Goal: Task Accomplishment & Management: Manage account settings

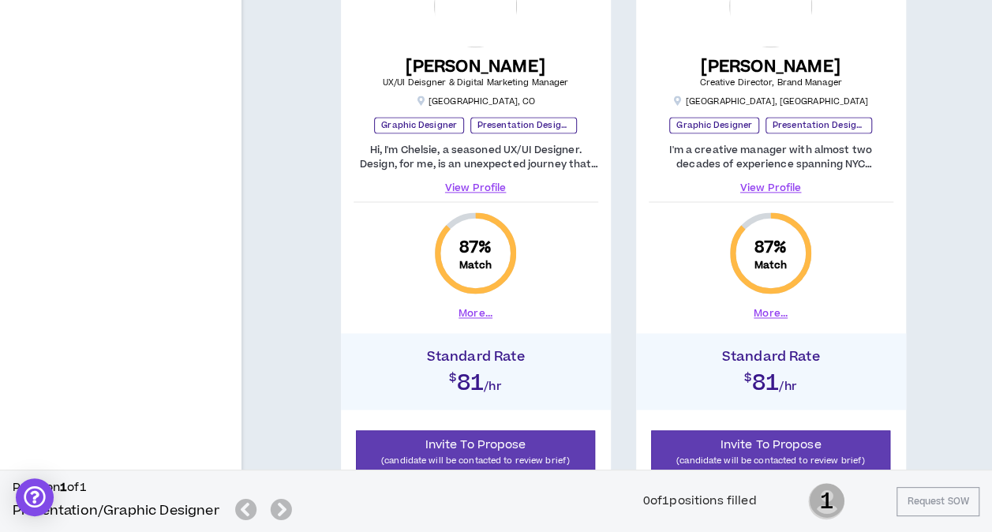
scroll to position [1026, 0]
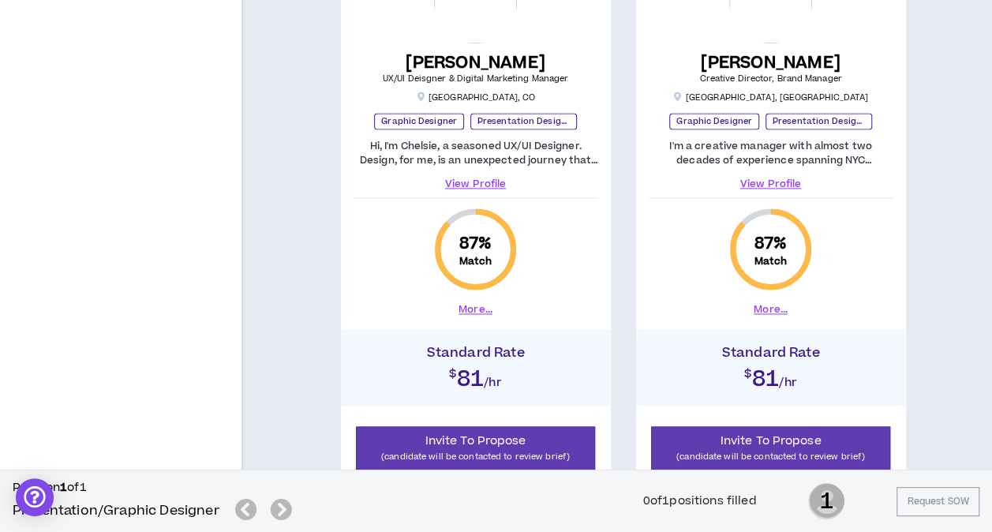
click at [772, 180] on link "View Profile" at bounding box center [771, 184] width 245 height 14
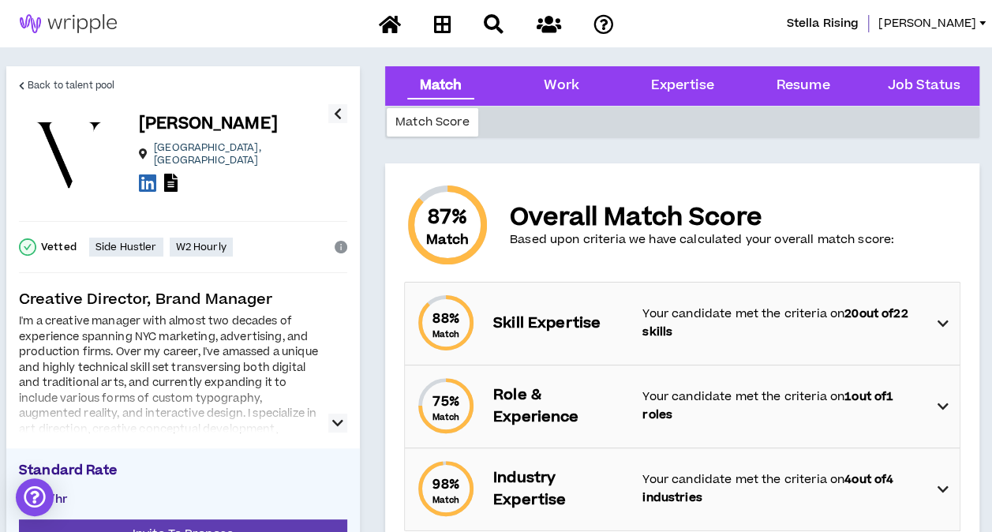
click at [336, 422] on icon "button" at bounding box center [337, 423] width 11 height 19
click at [339, 422] on icon "button" at bounding box center [337, 423] width 11 height 19
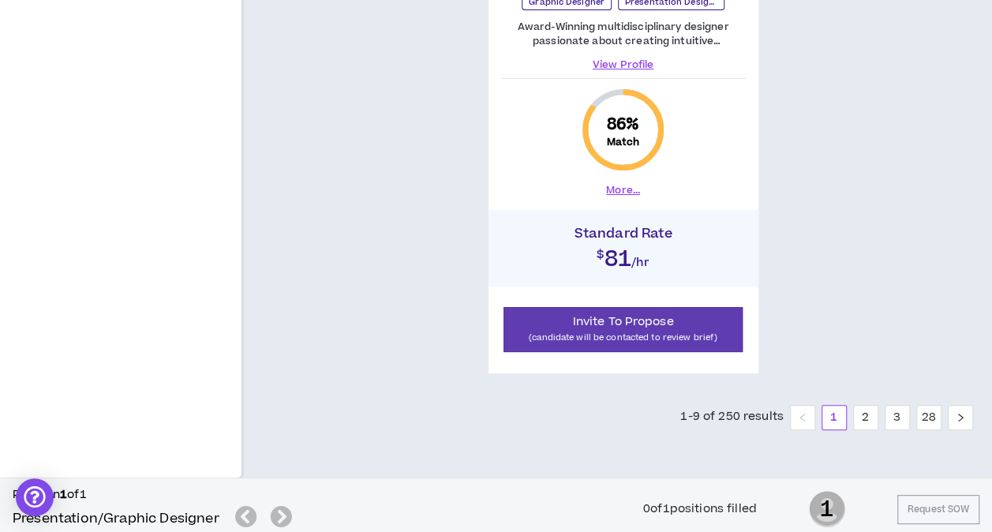
scroll to position [3003, 0]
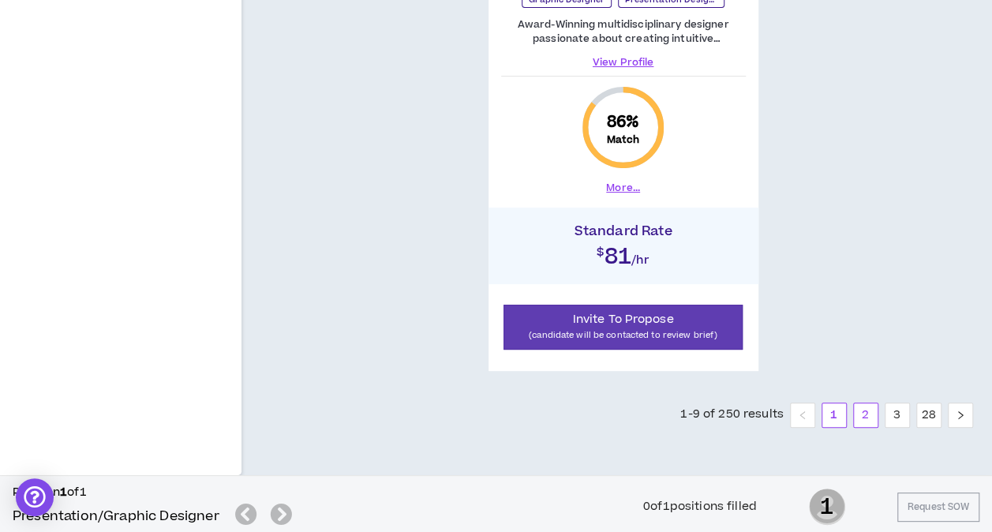
click at [862, 414] on link "2" at bounding box center [866, 415] width 24 height 24
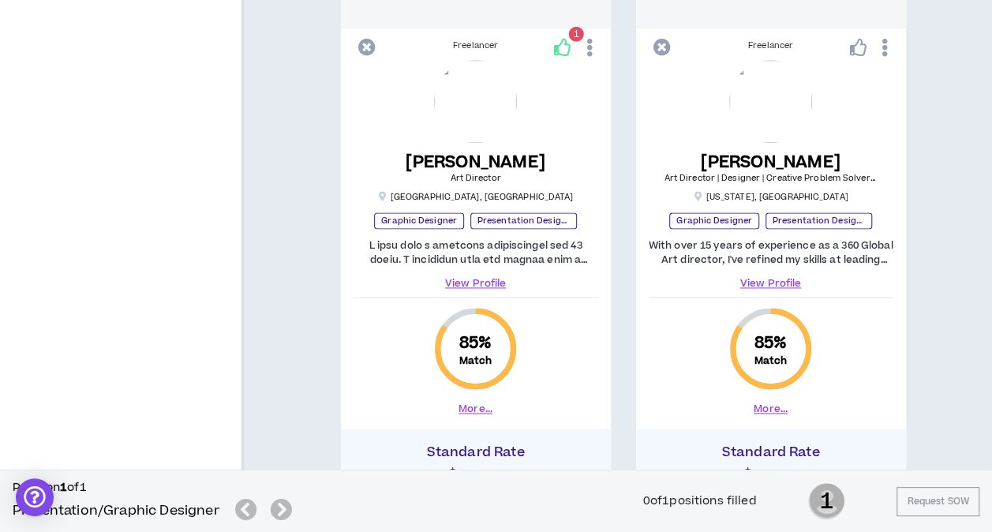
scroll to position [947, 0]
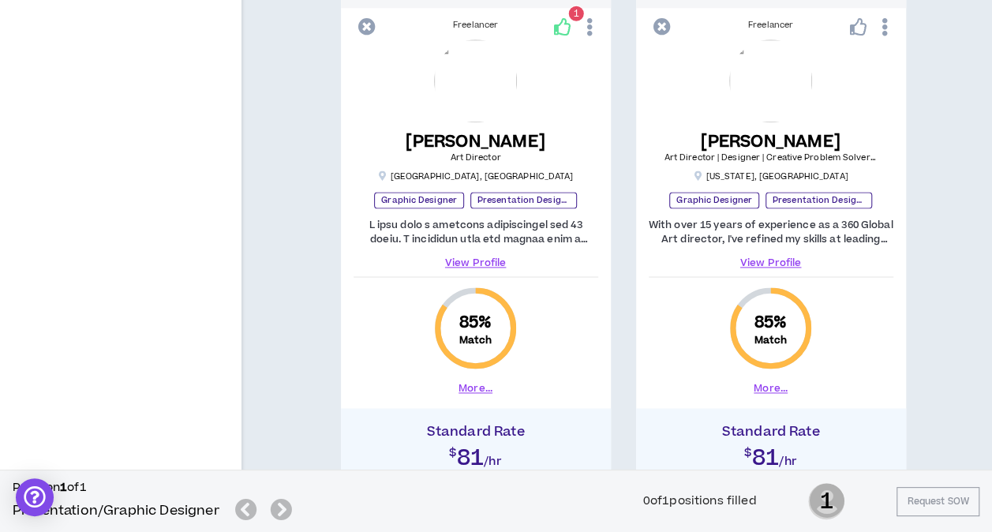
click at [773, 260] on link "View Profile" at bounding box center [771, 263] width 245 height 14
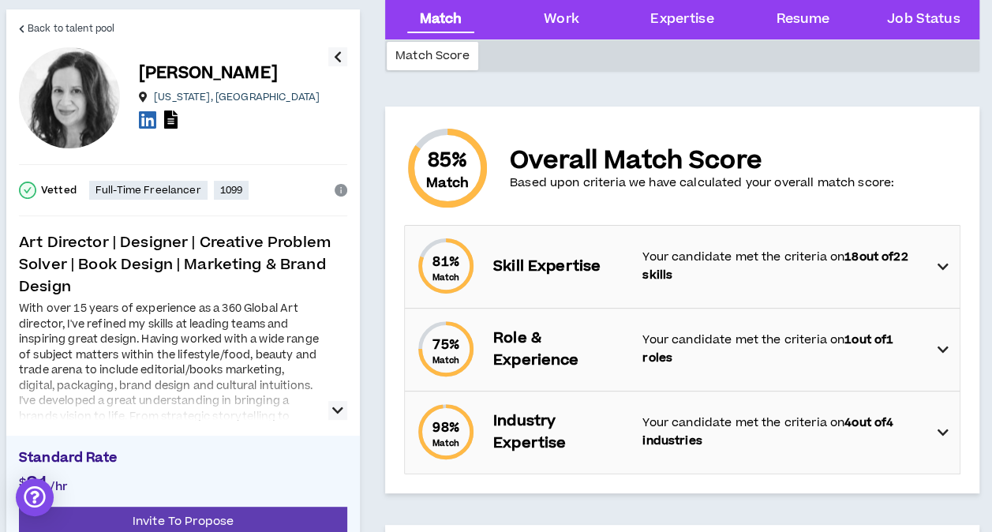
scroll to position [79, 0]
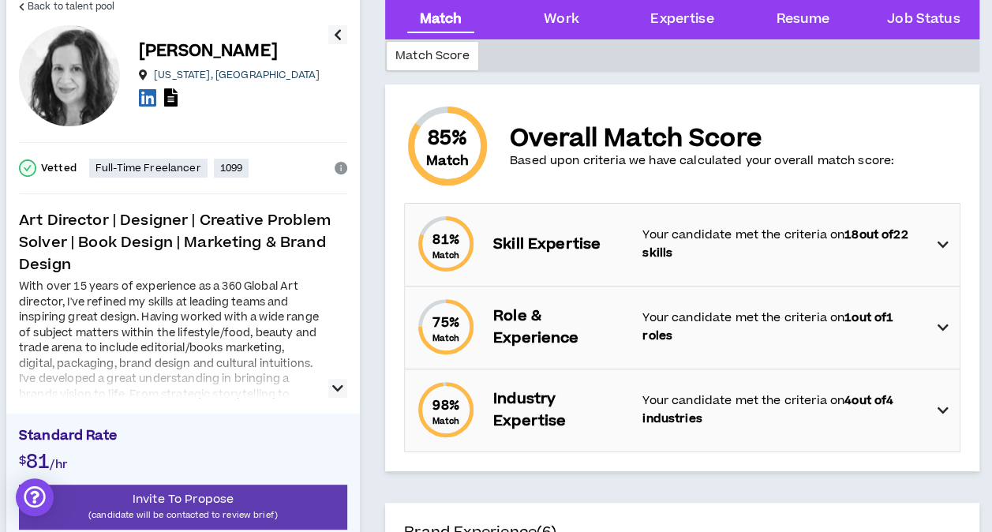
click at [341, 384] on icon "button" at bounding box center [337, 388] width 11 height 19
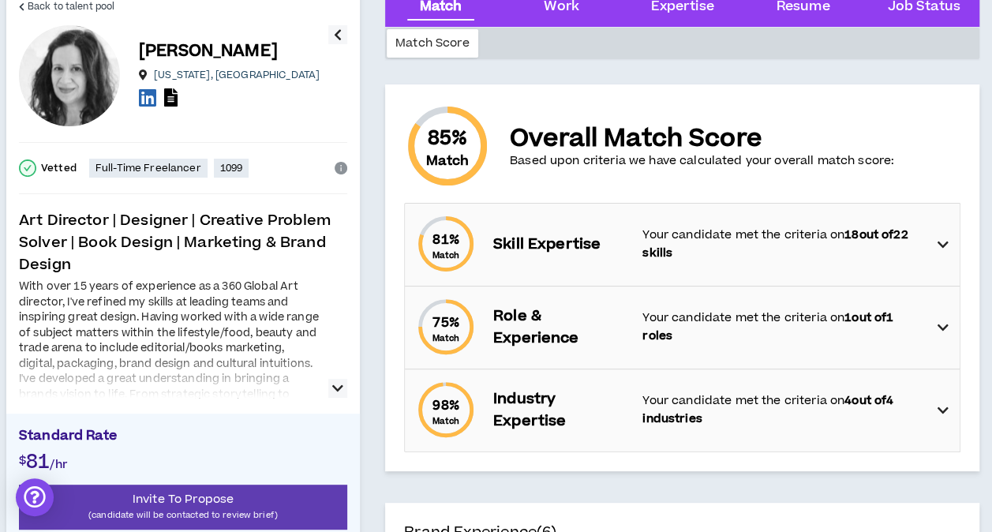
scroll to position [0, 0]
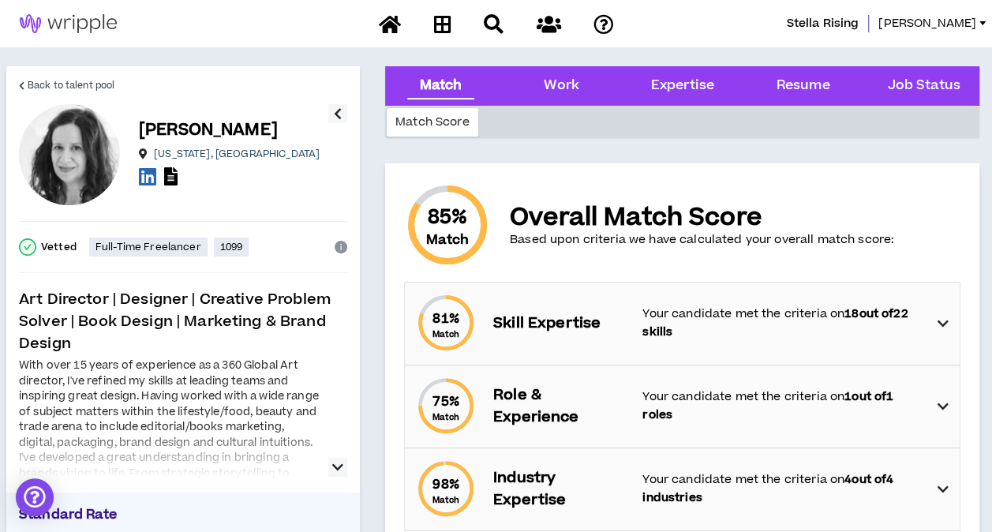
click at [227, 412] on div "With over 15 years of experience as a 360 Global Art director, I've refined my …" at bounding box center [169, 489] width 300 height 262
click at [340, 467] on icon "button" at bounding box center [337, 467] width 11 height 19
click at [338, 463] on icon "button" at bounding box center [337, 467] width 11 height 19
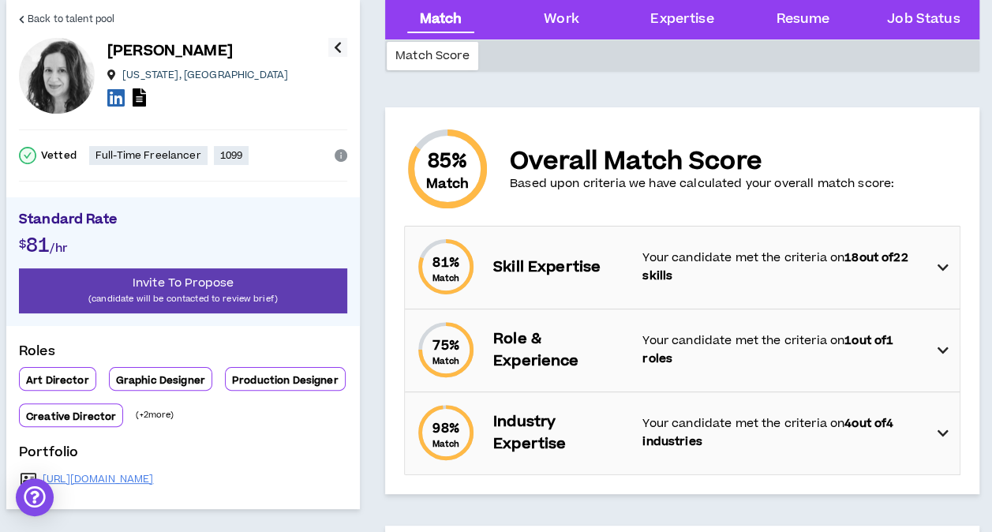
scroll to position [79, 0]
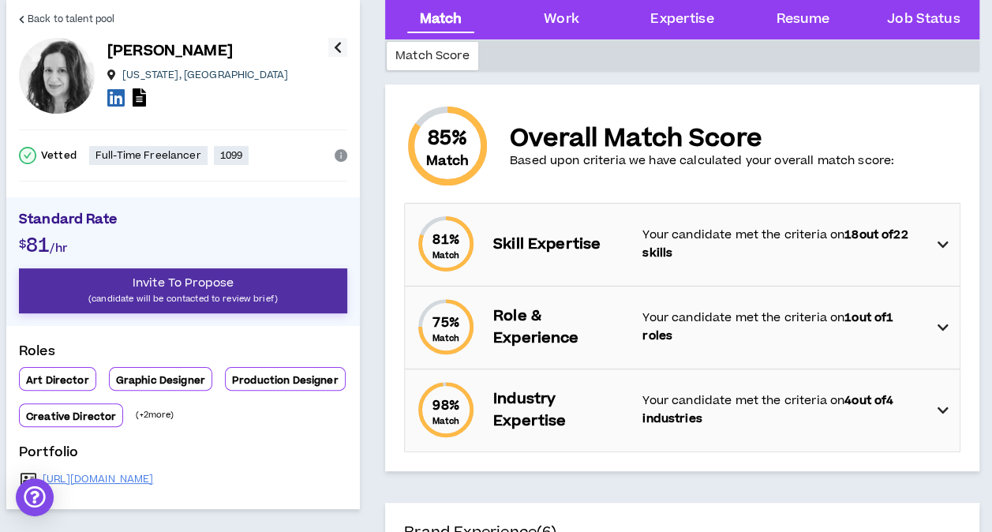
click at [207, 286] on span "Invite To Propose" at bounding box center [183, 283] width 101 height 17
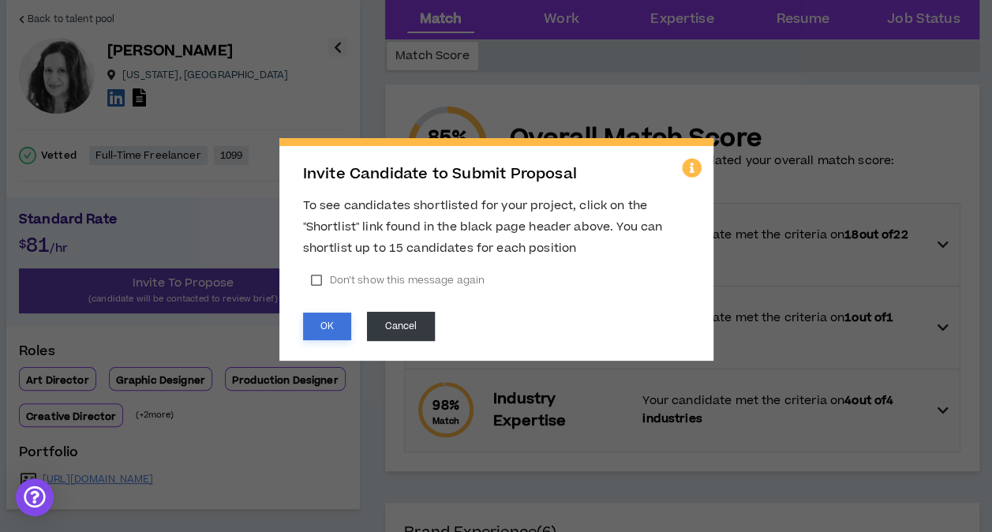
click at [324, 326] on button "OK" at bounding box center [327, 327] width 48 height 28
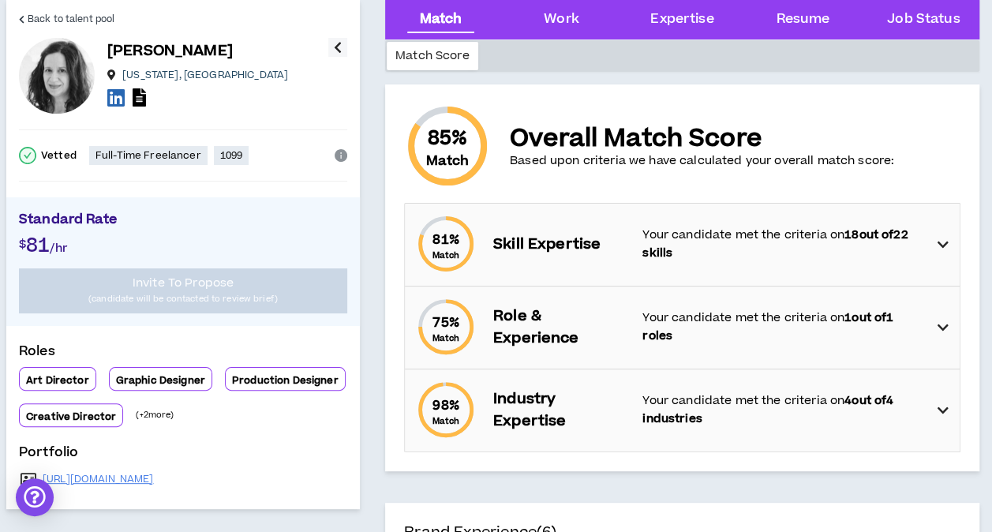
scroll to position [0, 0]
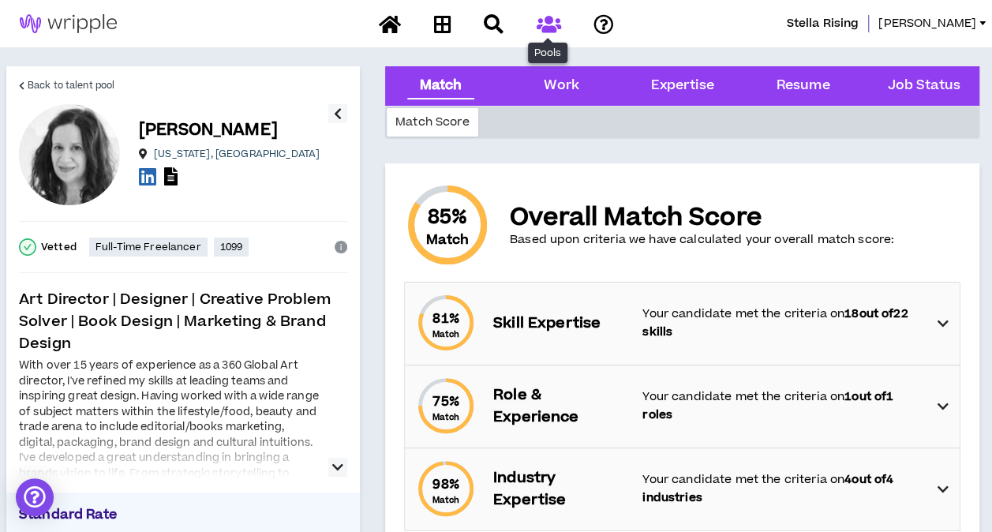
click at [546, 24] on icon at bounding box center [548, 24] width 24 height 20
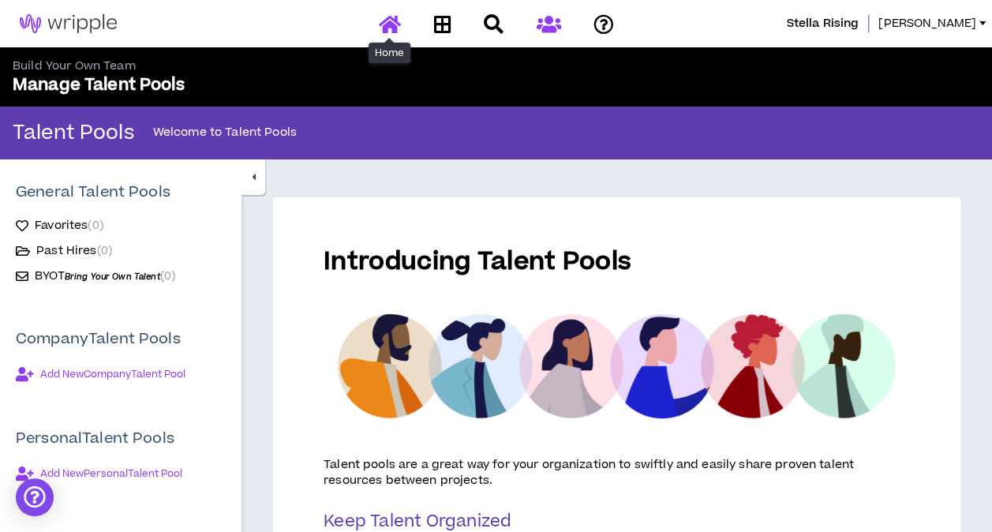
click at [384, 25] on icon at bounding box center [390, 24] width 22 height 20
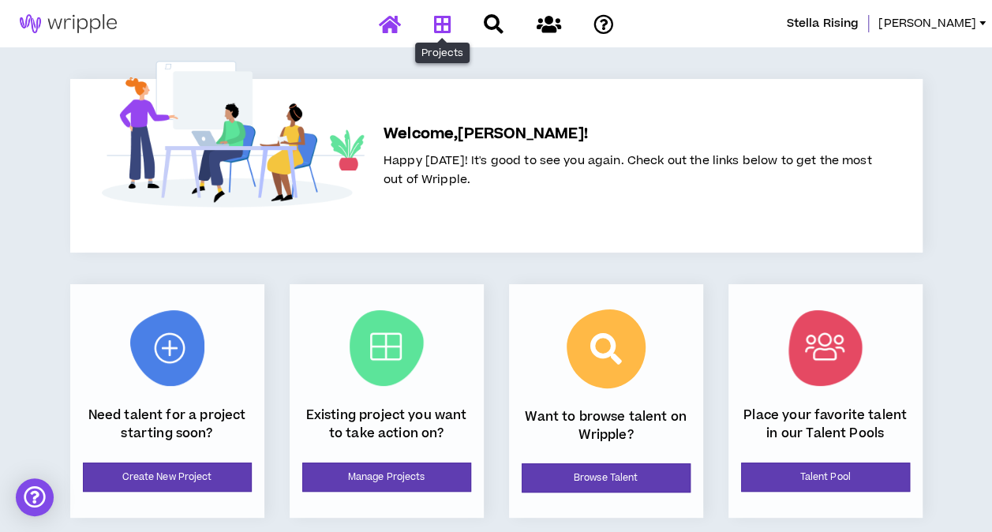
click at [441, 29] on icon at bounding box center [441, 24] width 17 height 20
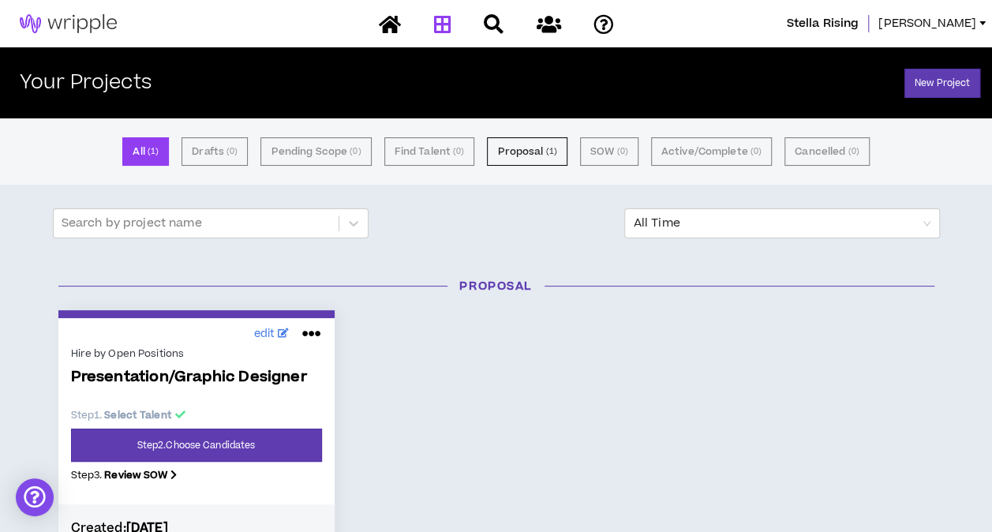
click at [968, 27] on span "[PERSON_NAME]" at bounding box center [928, 23] width 98 height 17
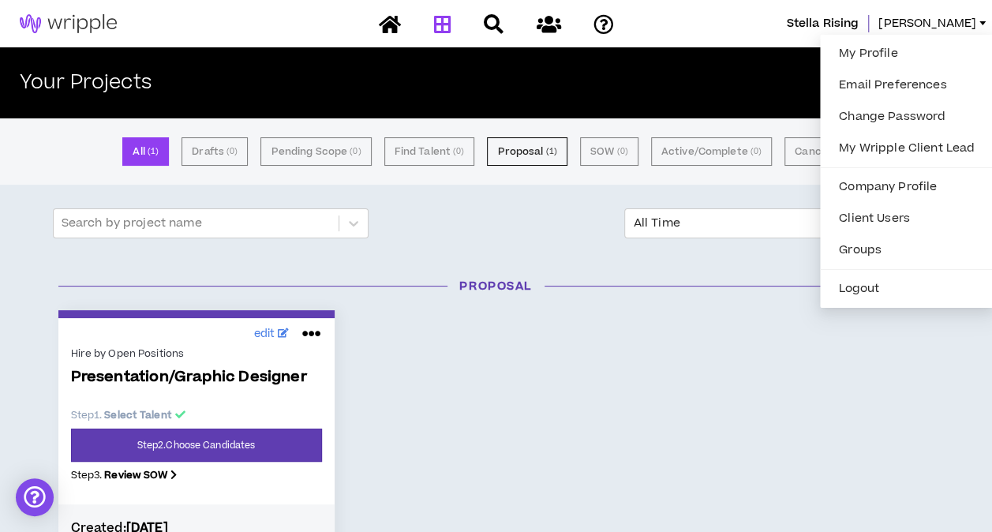
click at [859, 22] on span "Stella Rising" at bounding box center [822, 23] width 73 height 17
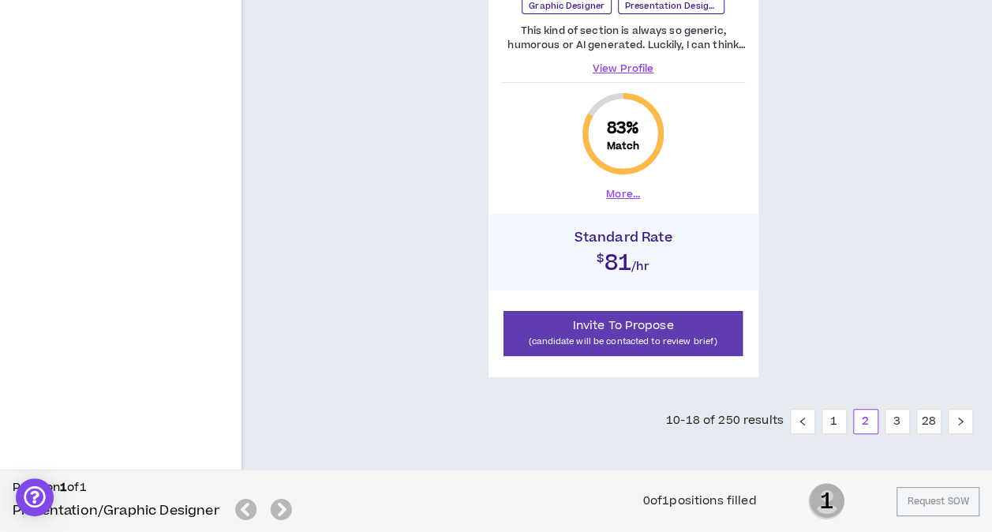
scroll to position [3003, 0]
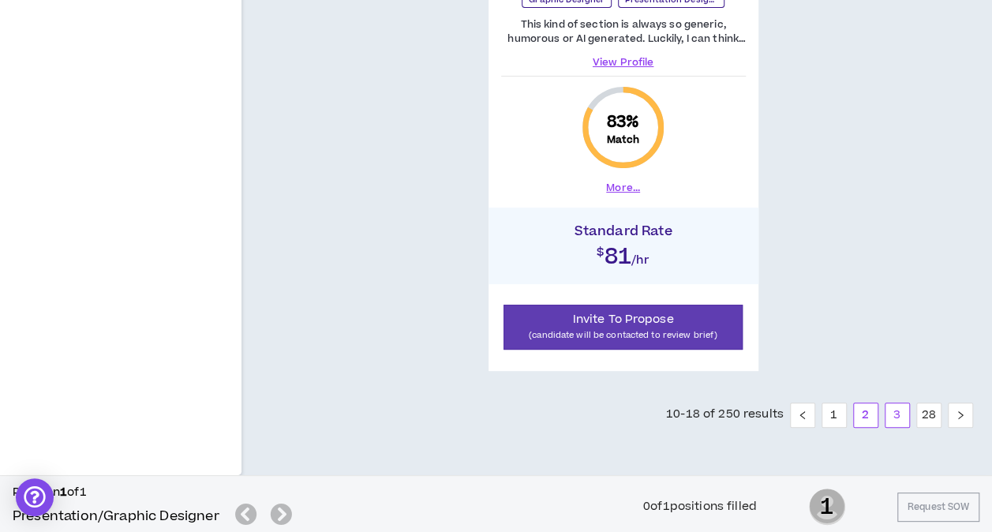
click at [896, 411] on link "3" at bounding box center [898, 415] width 24 height 24
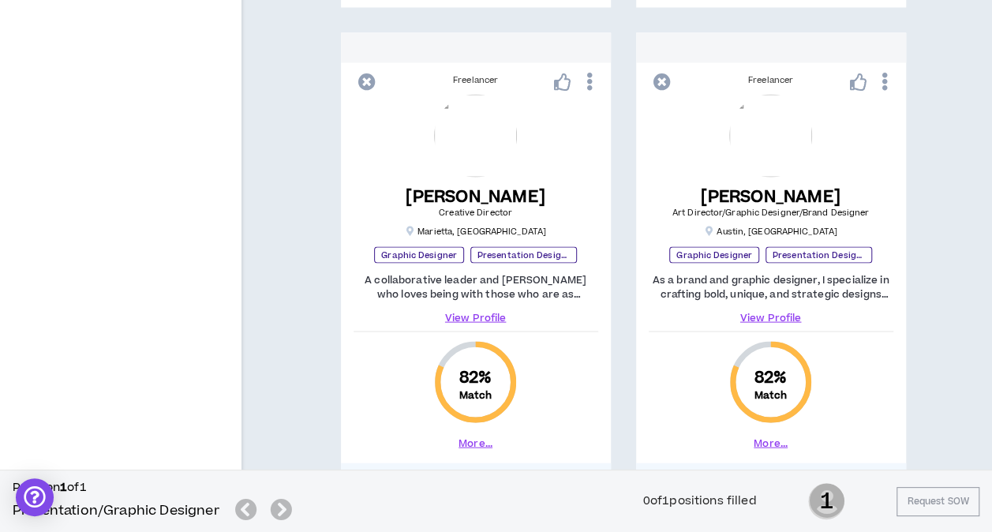
scroll to position [1500, 0]
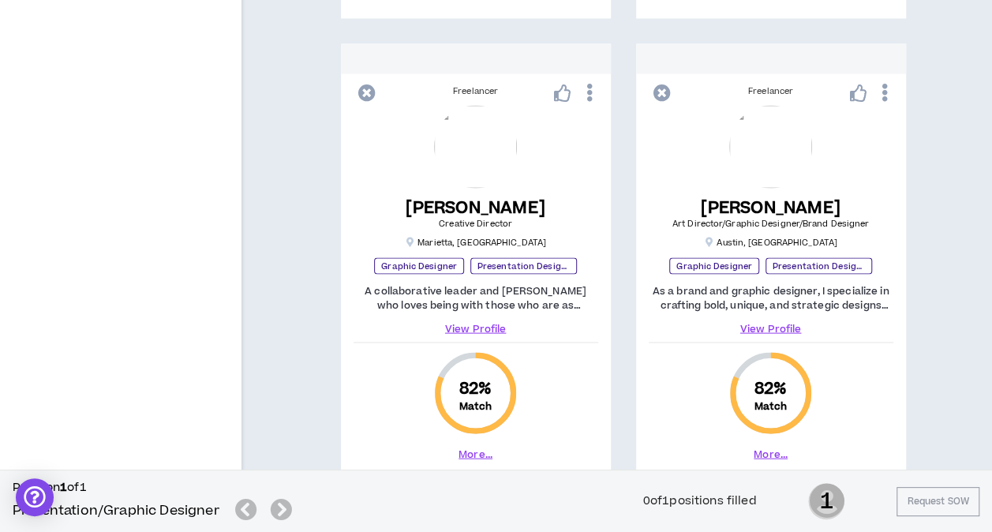
click at [772, 163] on img at bounding box center [770, 147] width 83 height 83
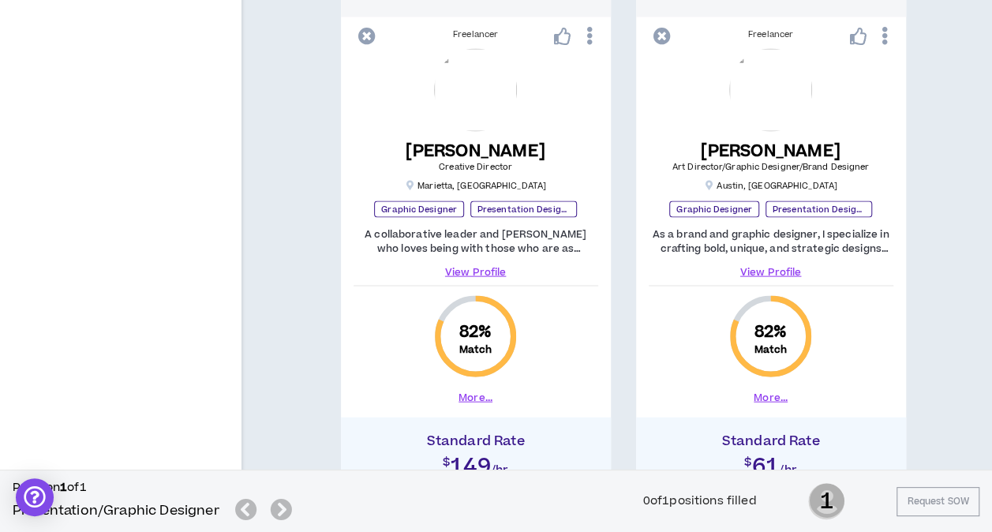
scroll to position [1579, 0]
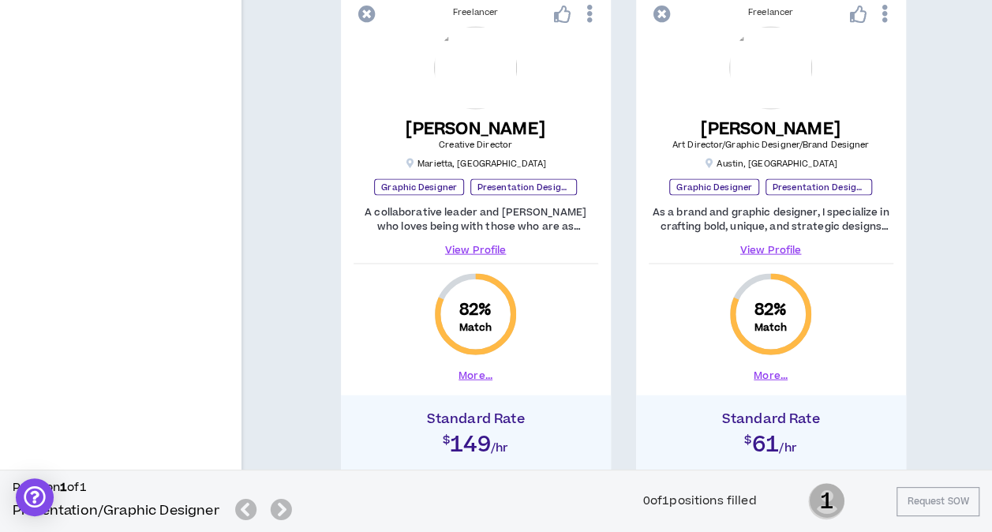
click at [777, 371] on button "More..." at bounding box center [771, 376] width 34 height 14
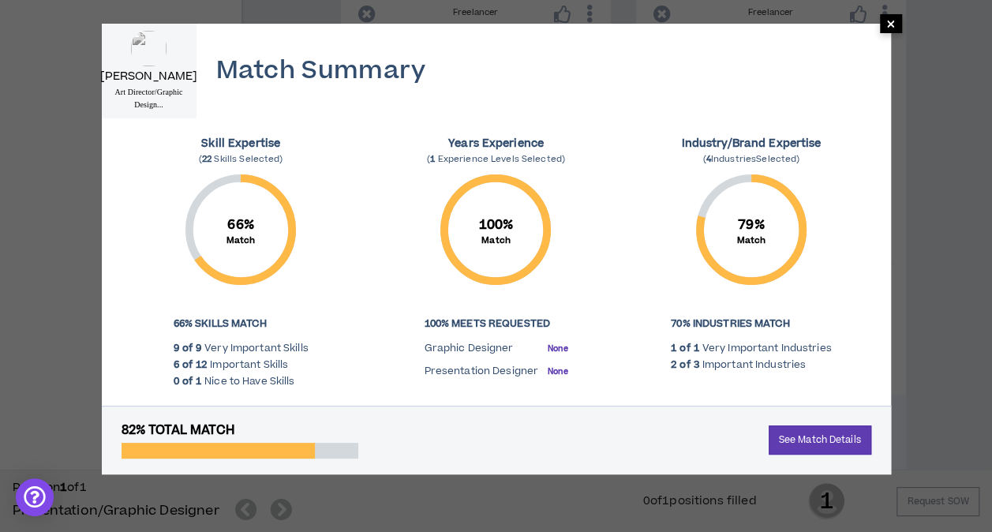
click at [893, 25] on span "×" at bounding box center [890, 23] width 9 height 19
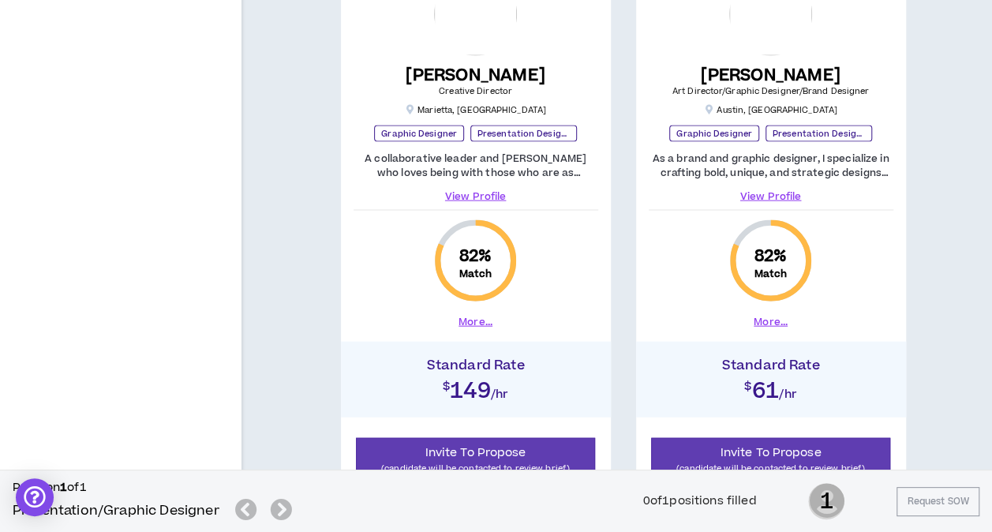
scroll to position [1658, 0]
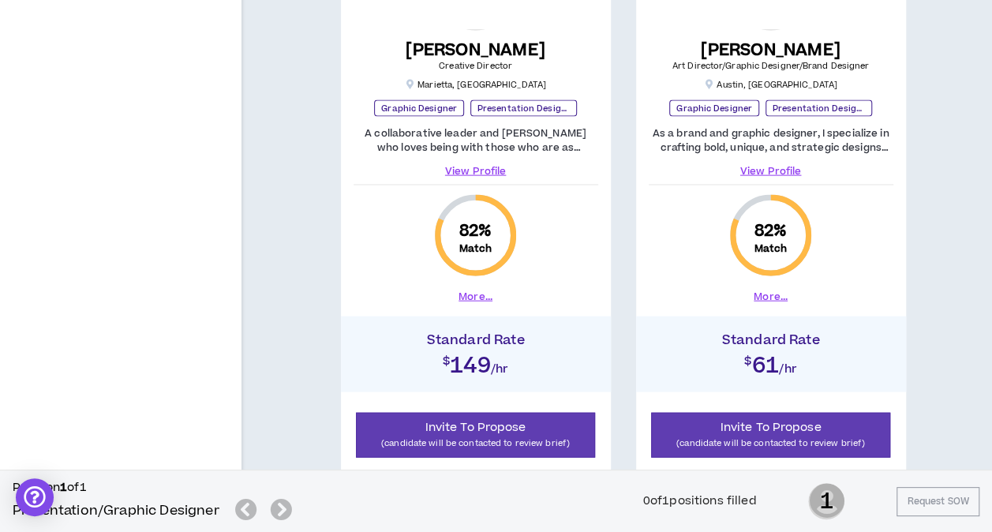
click at [770, 332] on h4 "Standard Rate" at bounding box center [771, 340] width 254 height 16
click at [792, 156] on div "As a brand and graphic designer, I specialize in crafting bold, unique, and str…" at bounding box center [771, 152] width 245 height 52
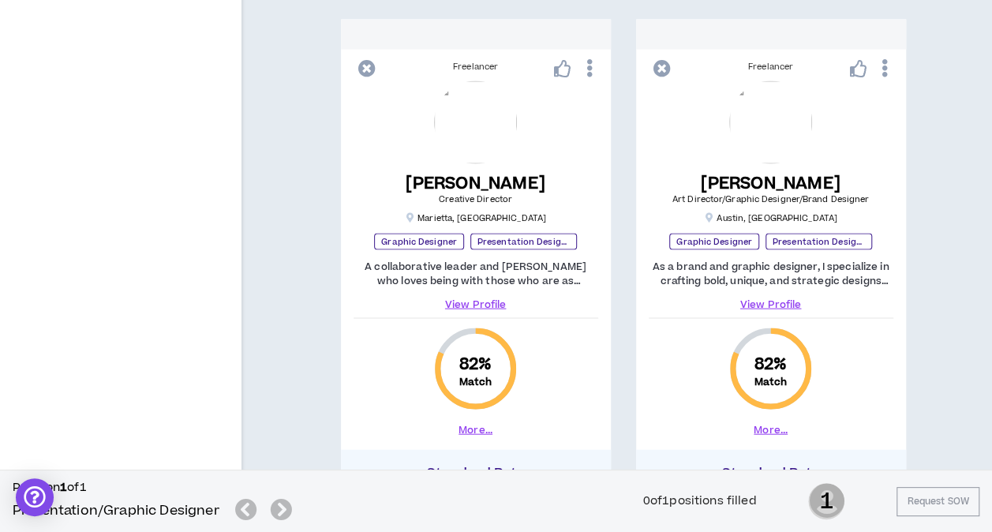
scroll to position [1500, 0]
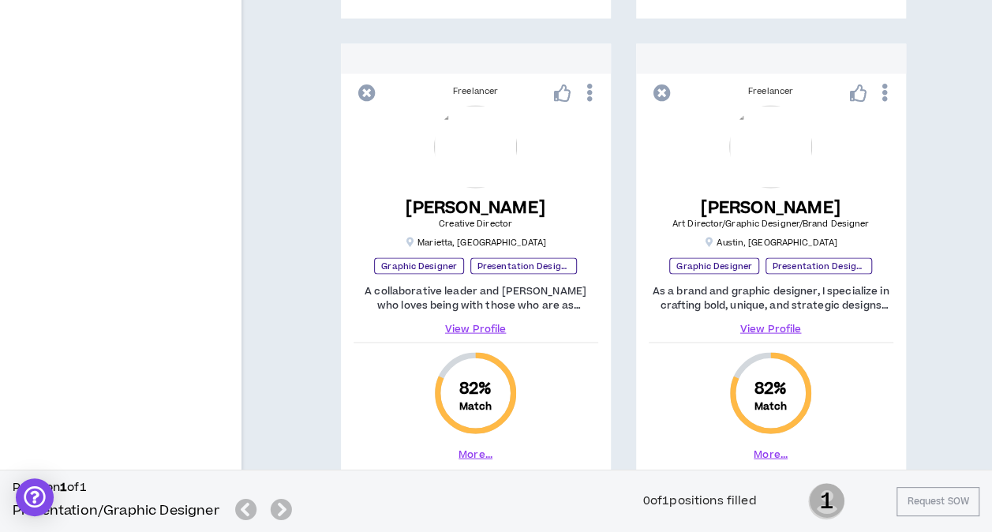
click at [883, 96] on icon at bounding box center [884, 93] width 17 height 28
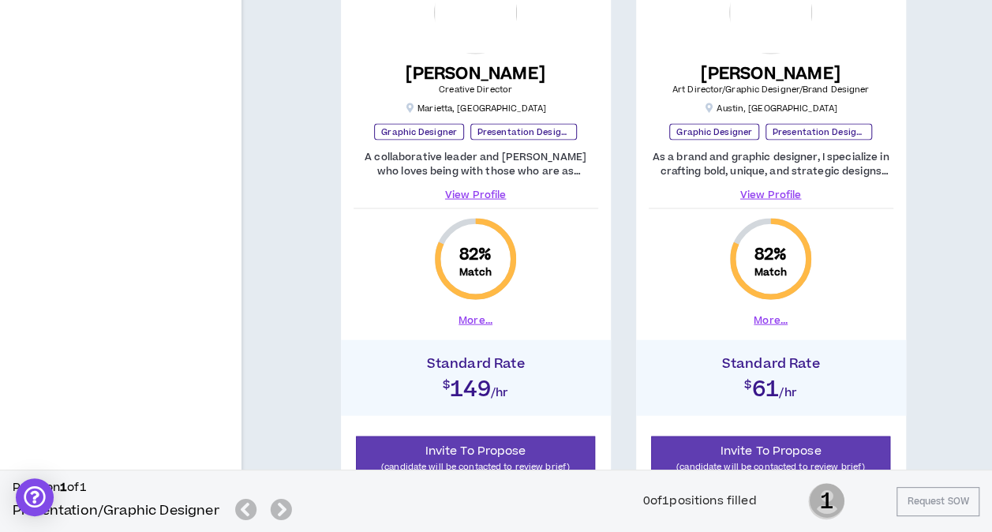
scroll to position [1658, 0]
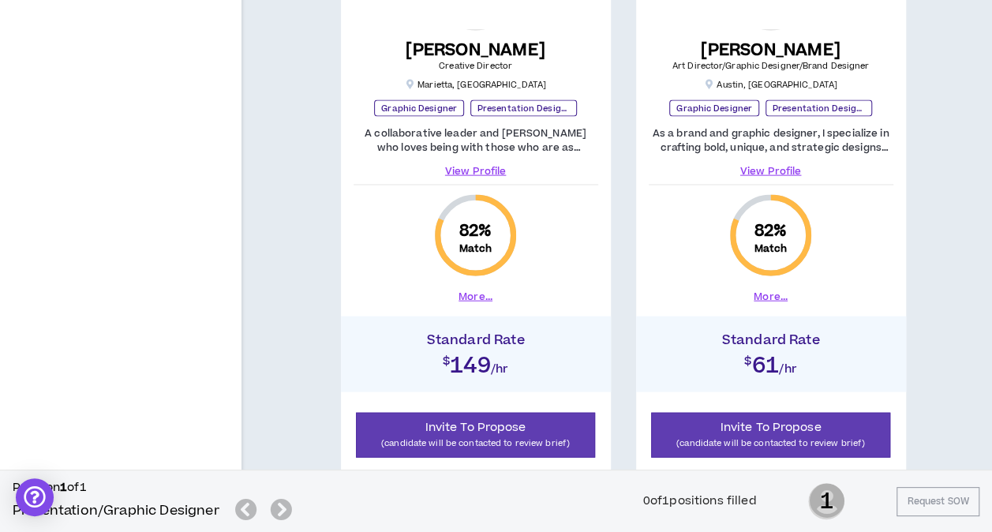
click at [766, 292] on button "More..." at bounding box center [771, 297] width 34 height 14
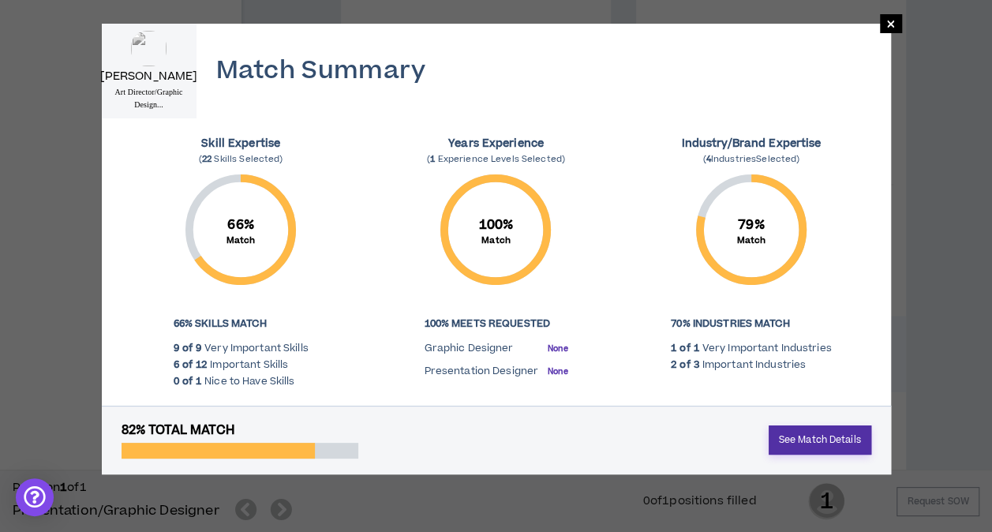
click at [847, 444] on link "See Match Details" at bounding box center [820, 440] width 103 height 29
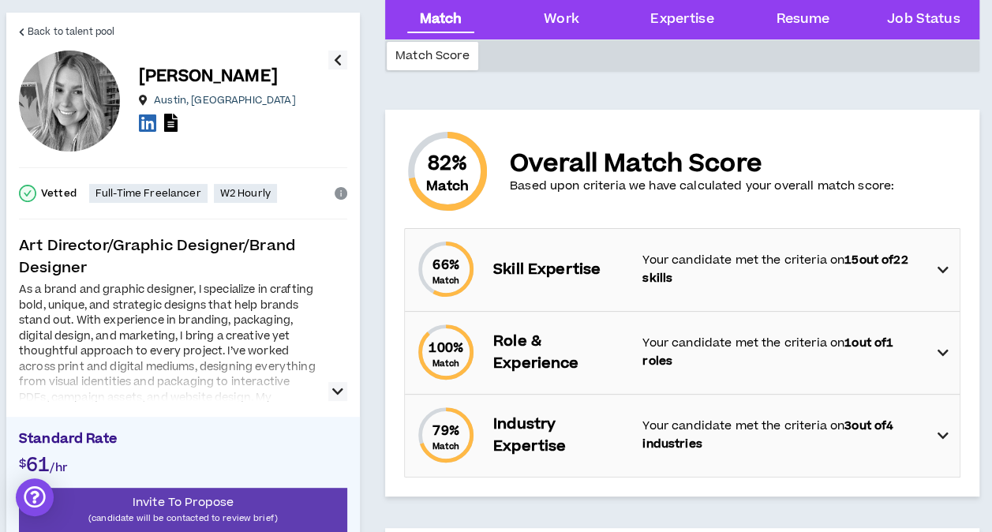
scroll to position [79, 0]
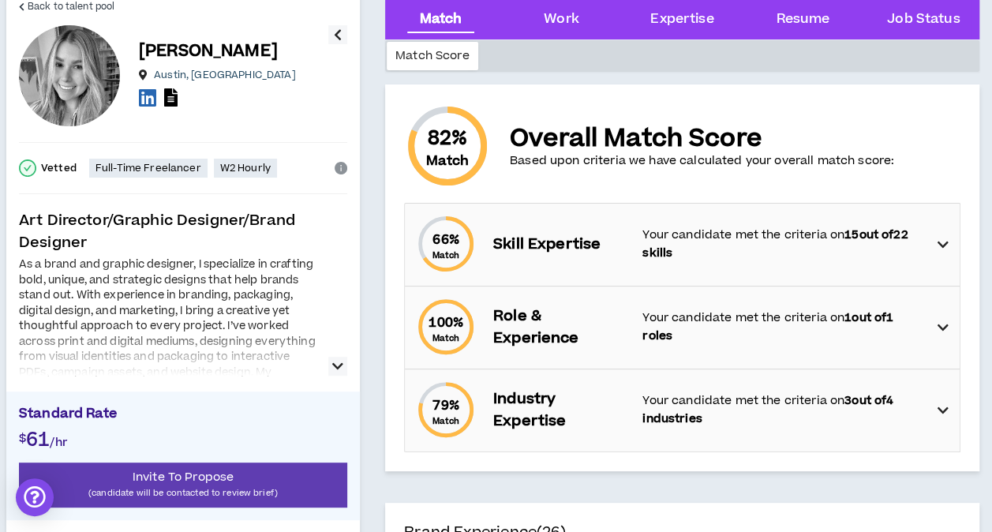
click at [338, 362] on icon "button" at bounding box center [337, 366] width 11 height 19
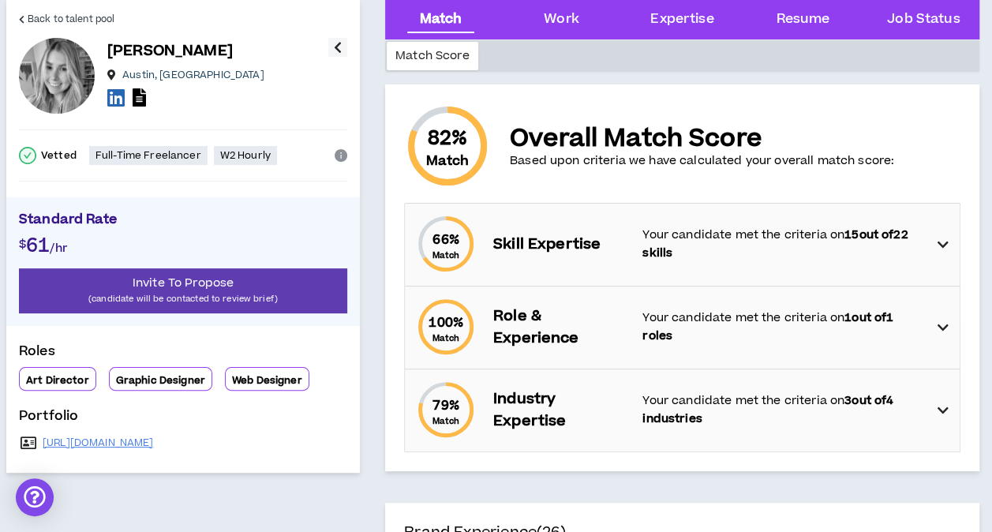
click at [336, 53] on icon "button" at bounding box center [338, 47] width 8 height 19
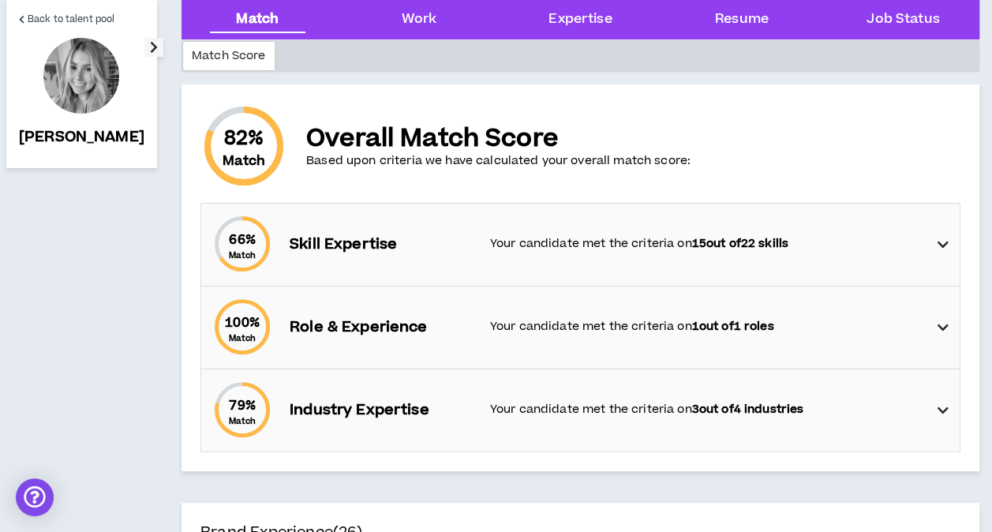
click at [150, 47] on icon "button" at bounding box center [154, 47] width 8 height 19
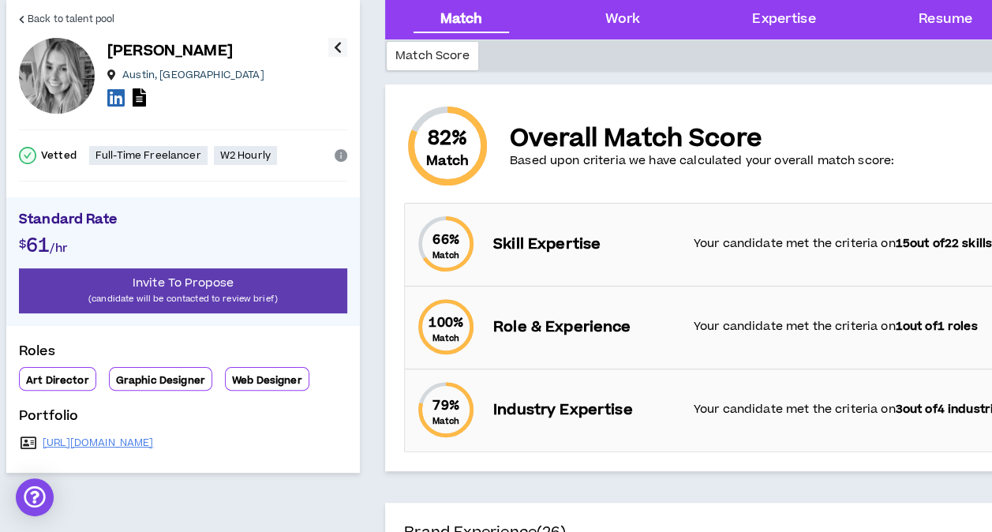
click at [227, 235] on div "$ 61 /hr" at bounding box center [183, 251] width 328 height 35
click at [279, 99] on div at bounding box center [217, 99] width 221 height 23
click at [336, 49] on icon "button" at bounding box center [338, 47] width 8 height 19
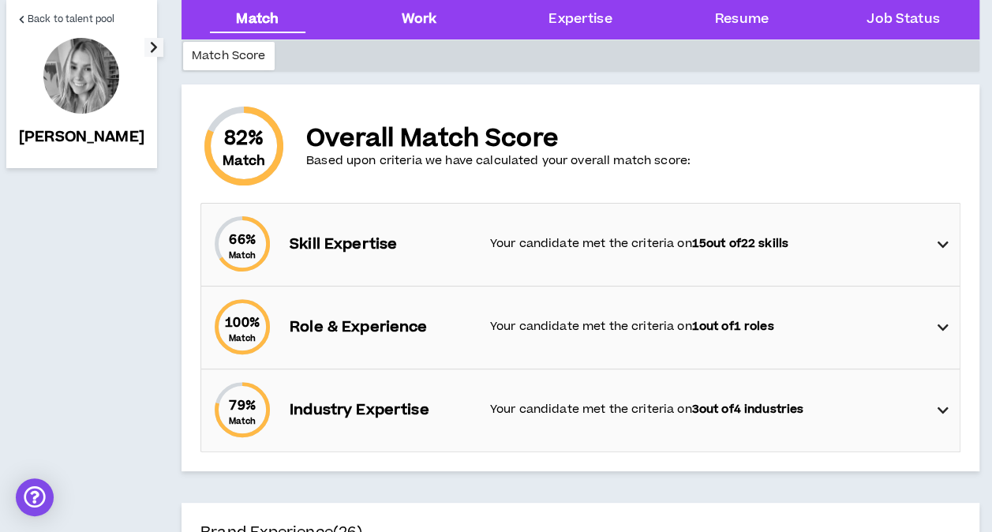
click at [419, 22] on div "Work" at bounding box center [420, 19] width 36 height 21
click at [753, 19] on div "Resume" at bounding box center [742, 19] width 54 height 21
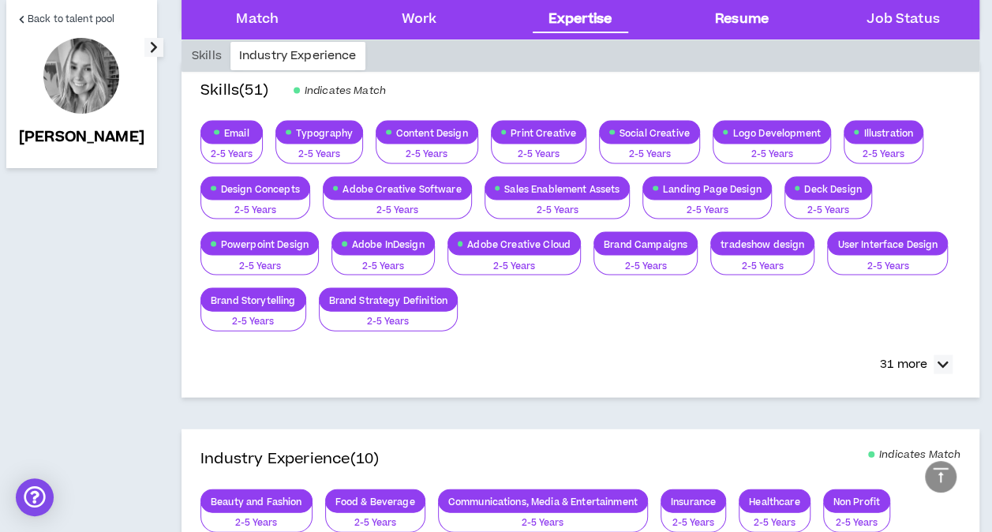
scroll to position [1425, 0]
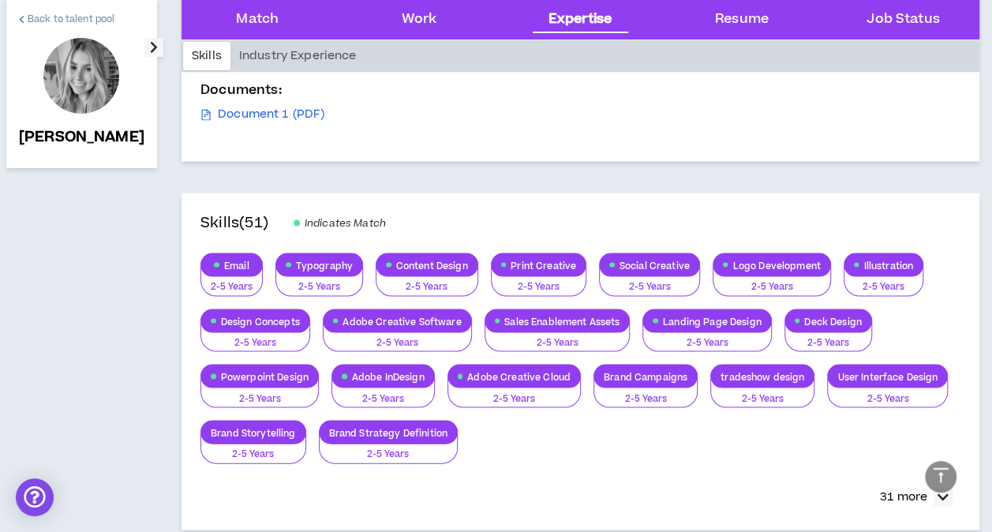
click at [24, 19] on link "Back to talent pool" at bounding box center [67, 19] width 96 height 38
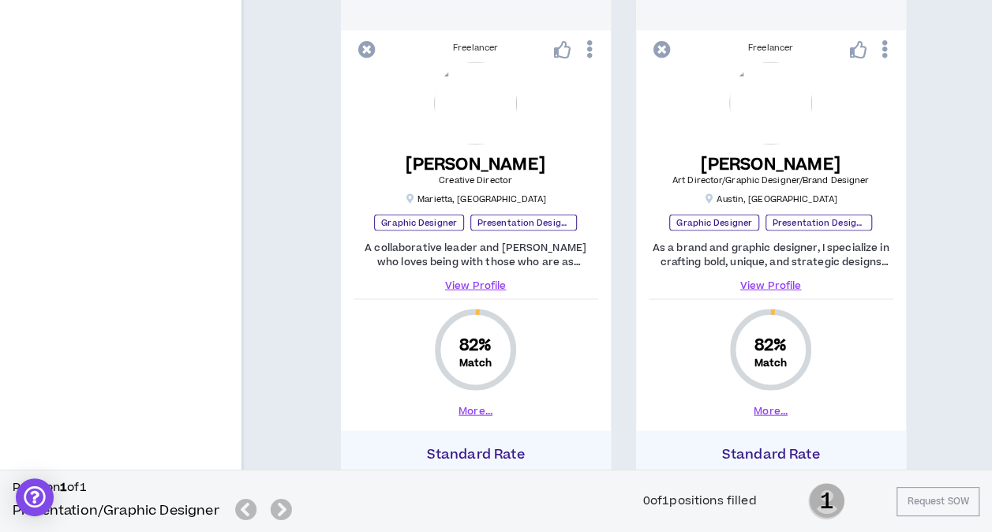
scroll to position [1658, 0]
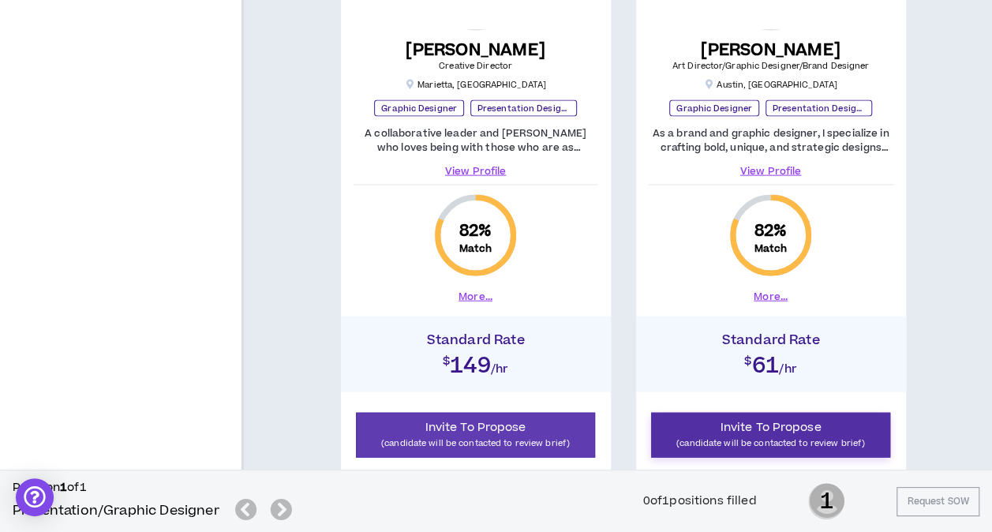
click at [772, 432] on span "Invite To Propose" at bounding box center [771, 427] width 101 height 17
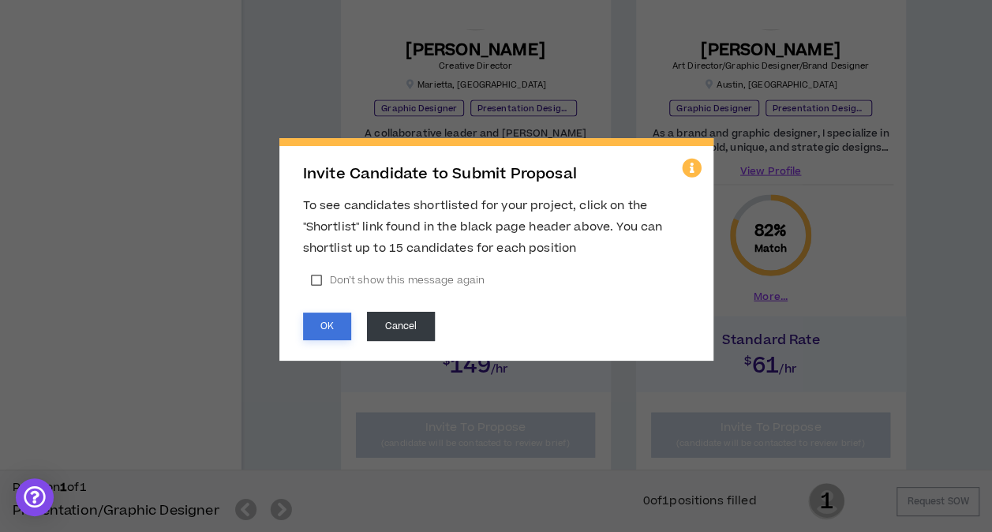
click at [328, 327] on button "OK" at bounding box center [327, 327] width 48 height 28
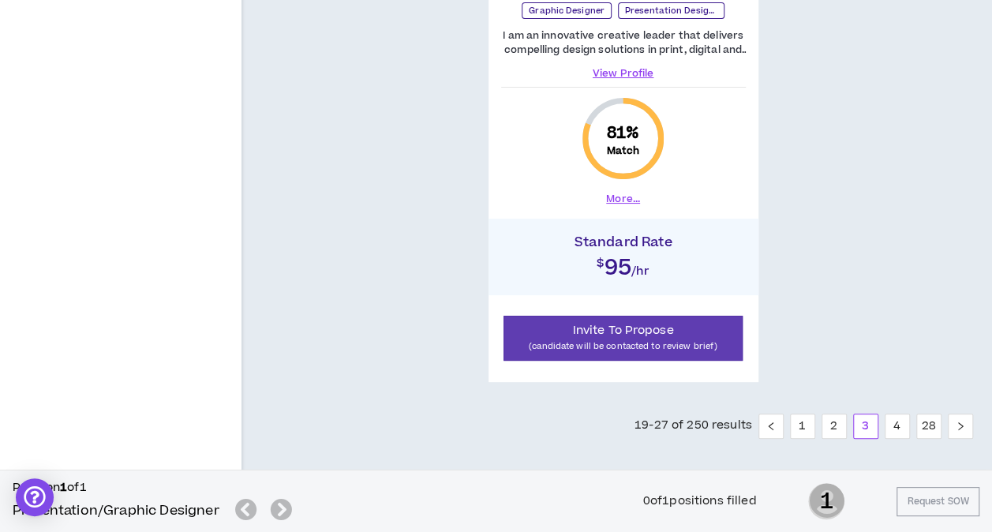
scroll to position [3003, 0]
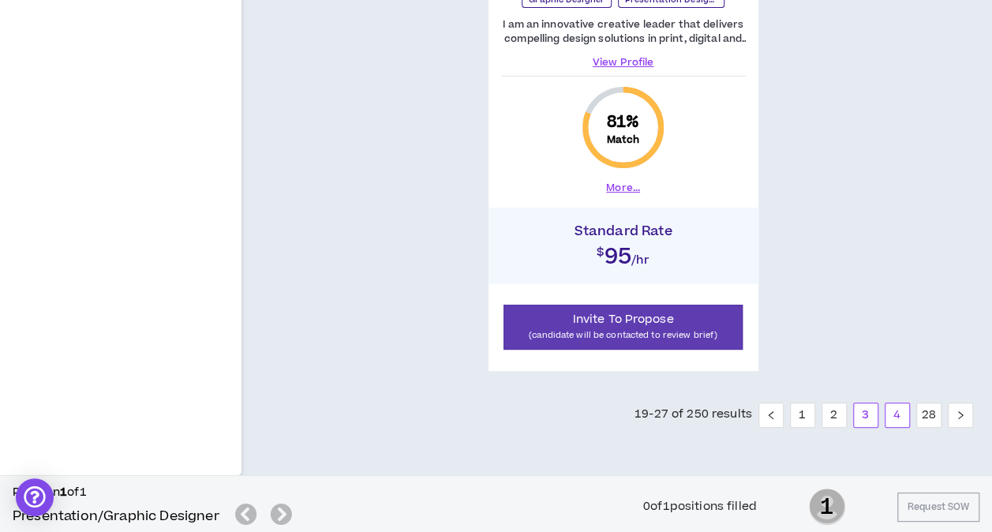
click at [898, 414] on link "4" at bounding box center [898, 415] width 24 height 24
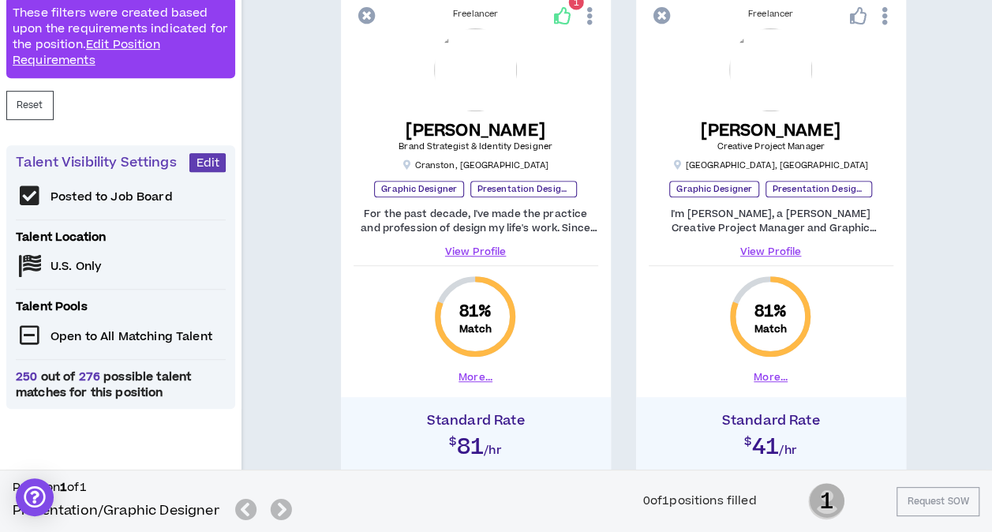
scroll to position [316, 0]
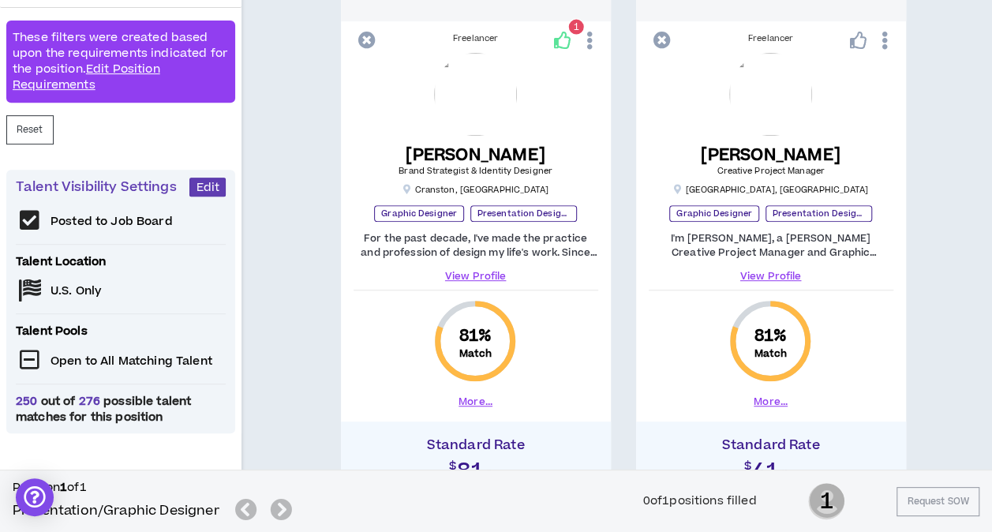
click at [774, 276] on link "View Profile" at bounding box center [771, 276] width 245 height 14
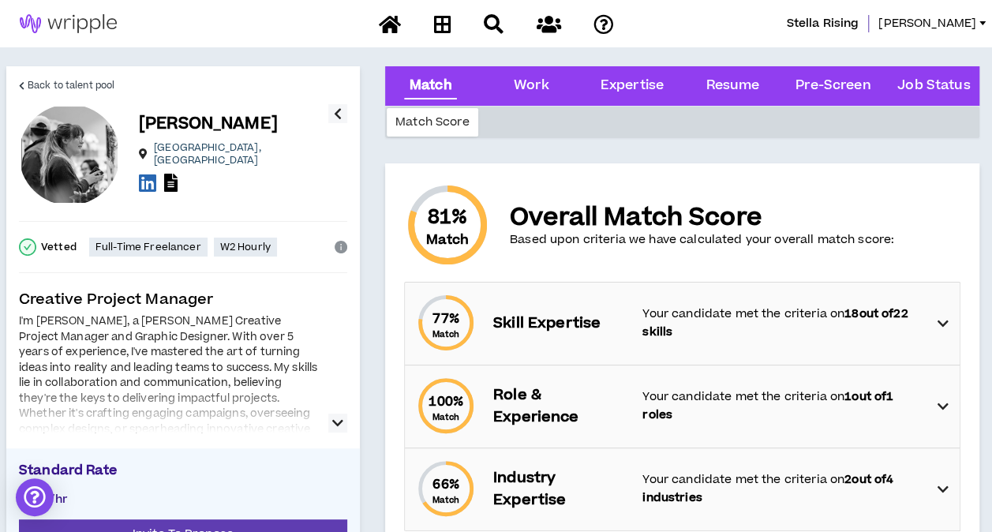
click at [338, 418] on icon "button" at bounding box center [337, 423] width 11 height 19
click at [343, 117] on button "button" at bounding box center [337, 113] width 19 height 19
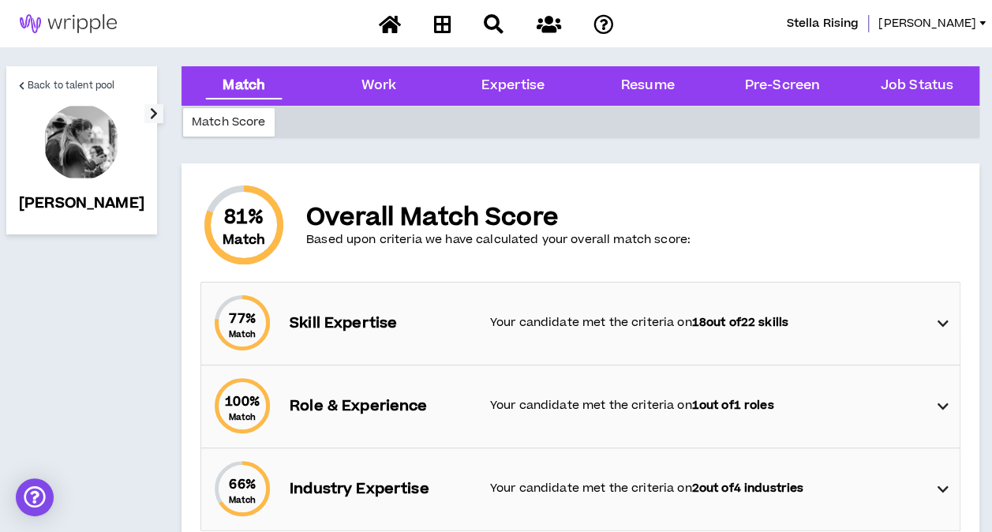
click at [150, 116] on icon "button" at bounding box center [154, 113] width 8 height 19
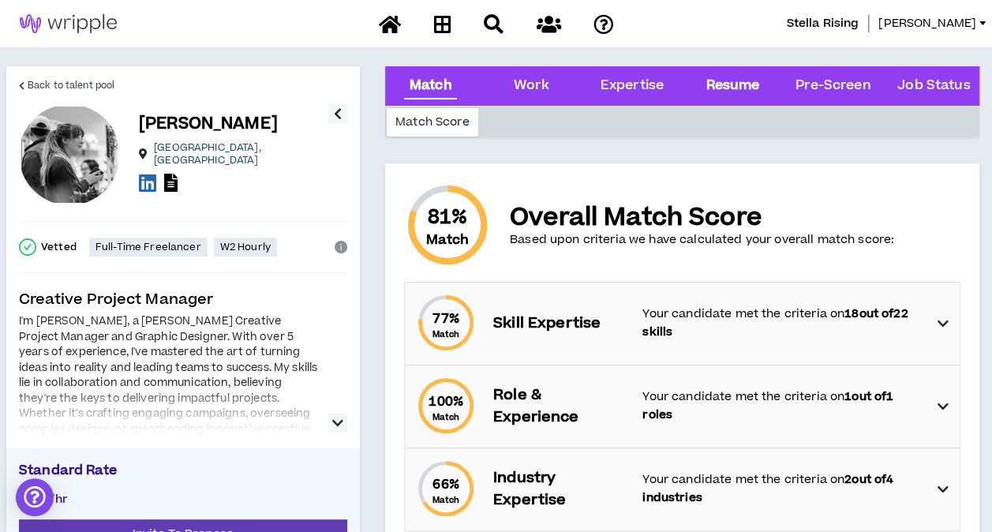
click at [729, 85] on div "Resume" at bounding box center [733, 86] width 54 height 21
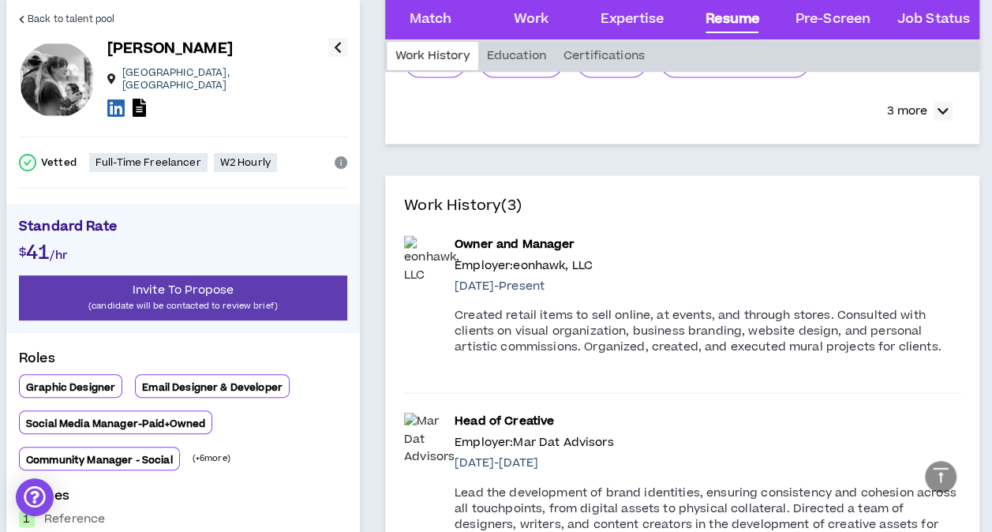
scroll to position [1683, 0]
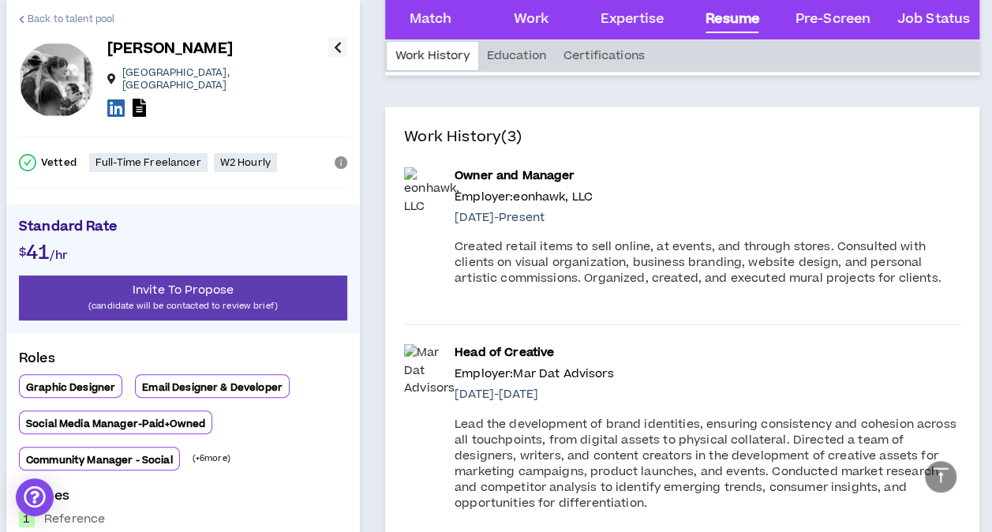
click at [20, 18] on icon at bounding box center [22, 19] width 6 height 9
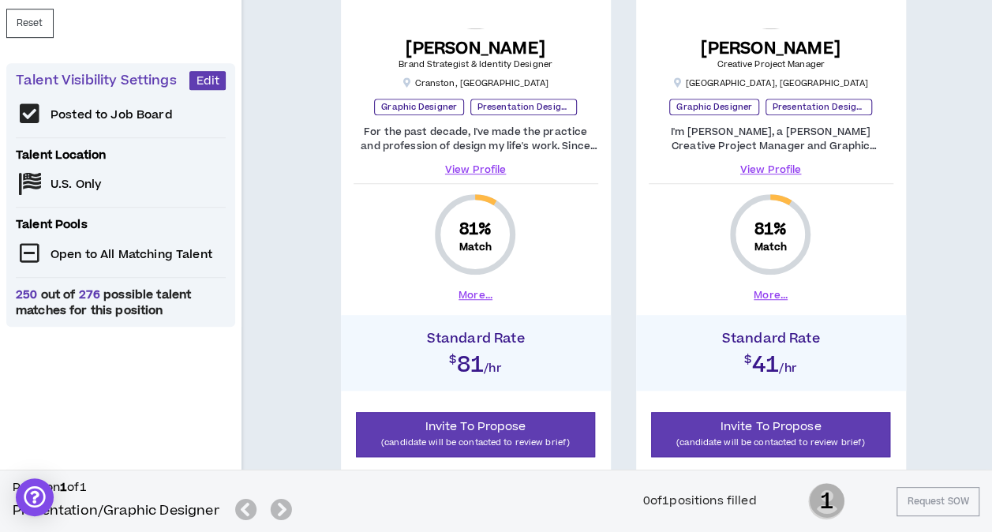
scroll to position [356, 0]
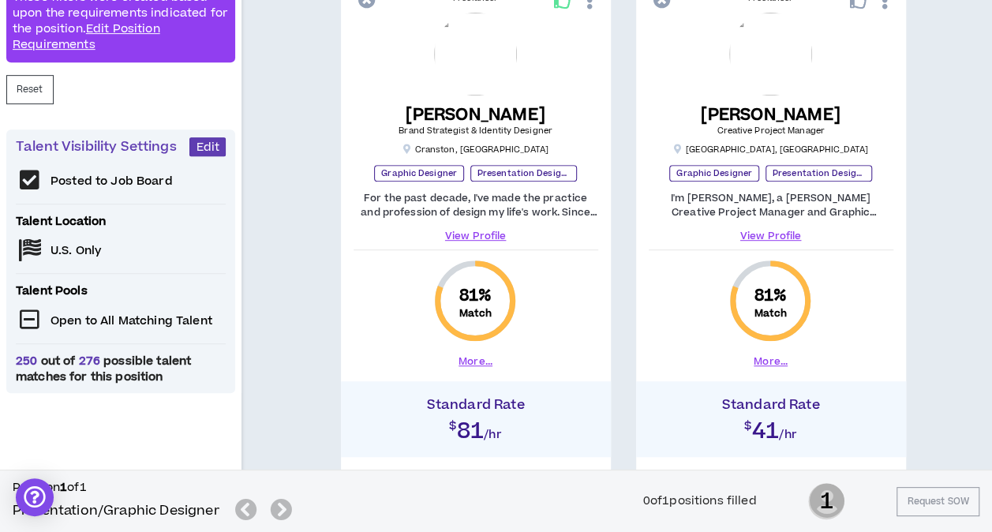
click at [472, 361] on button "More..." at bounding box center [476, 361] width 34 height 14
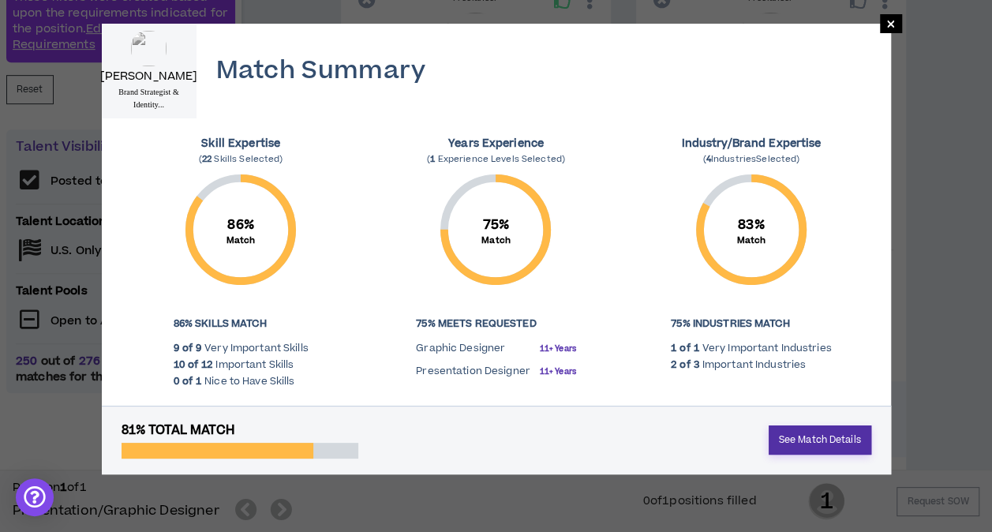
click at [816, 441] on link "See Match Details" at bounding box center [820, 440] width 103 height 29
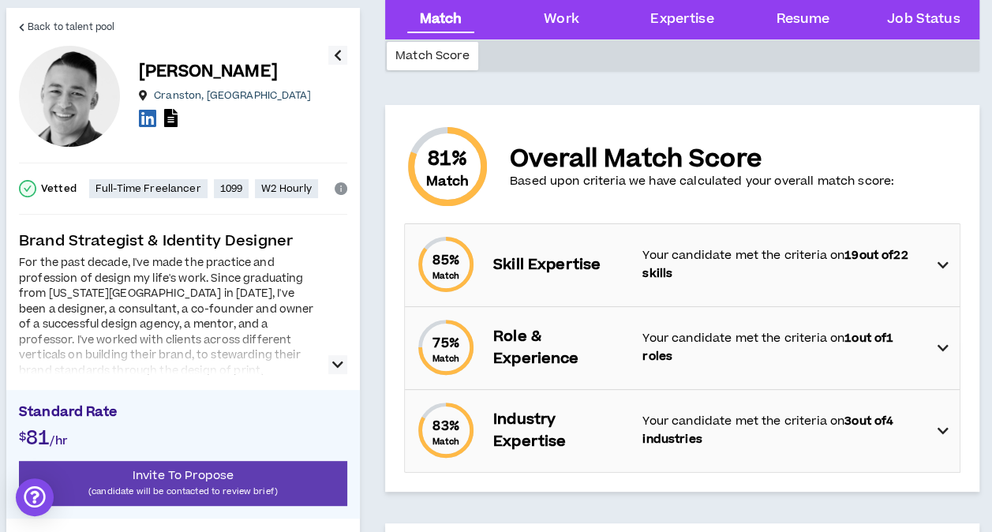
scroll to position [79, 0]
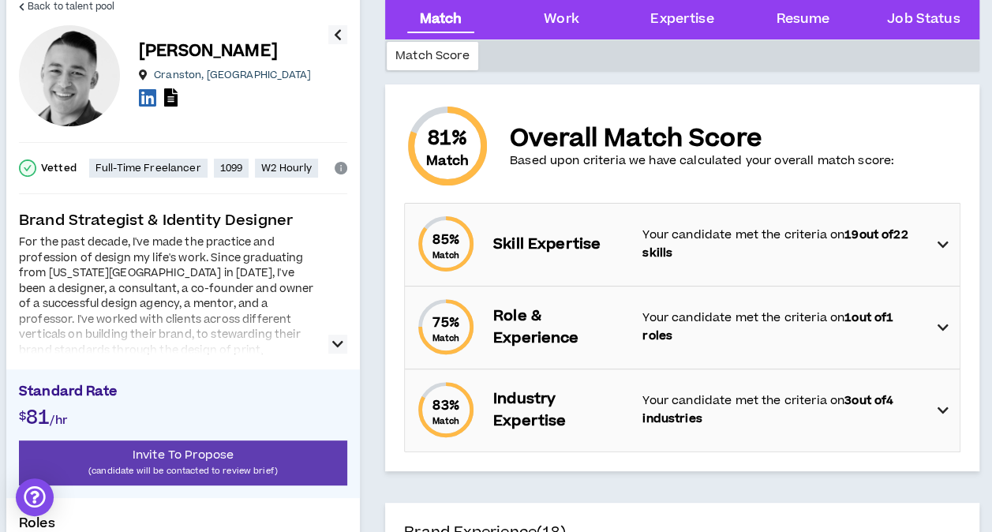
click at [337, 343] on icon "button" at bounding box center [337, 344] width 11 height 19
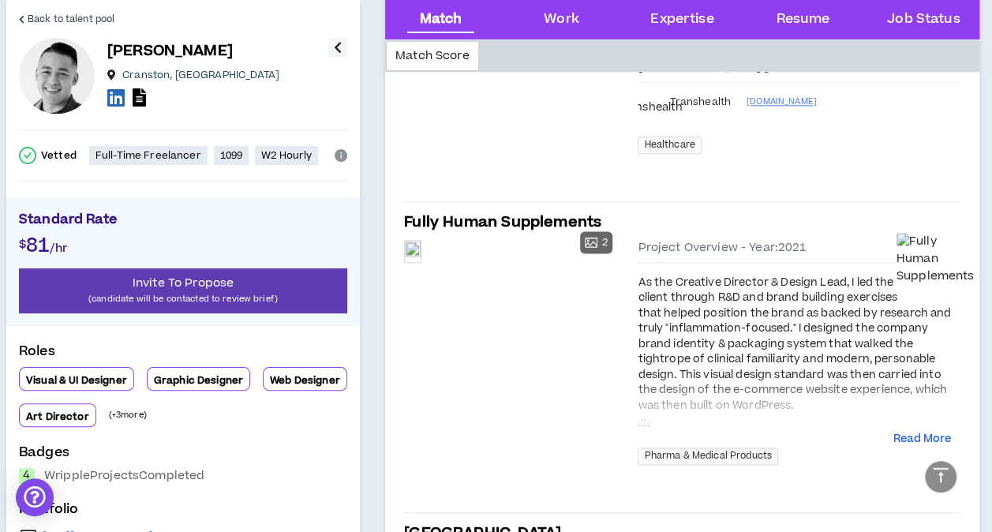
scroll to position [947, 0]
click at [796, 16] on div "Resume" at bounding box center [803, 19] width 54 height 21
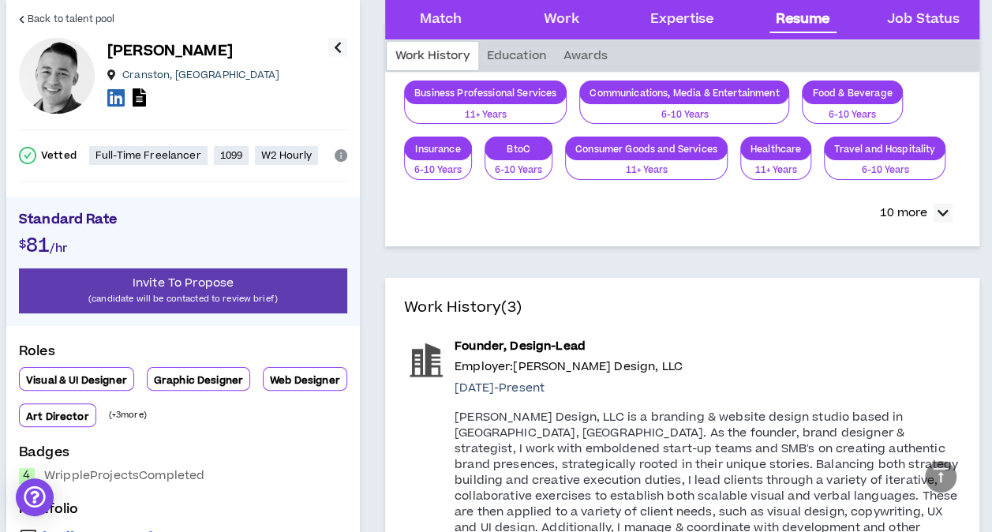
scroll to position [3024, 0]
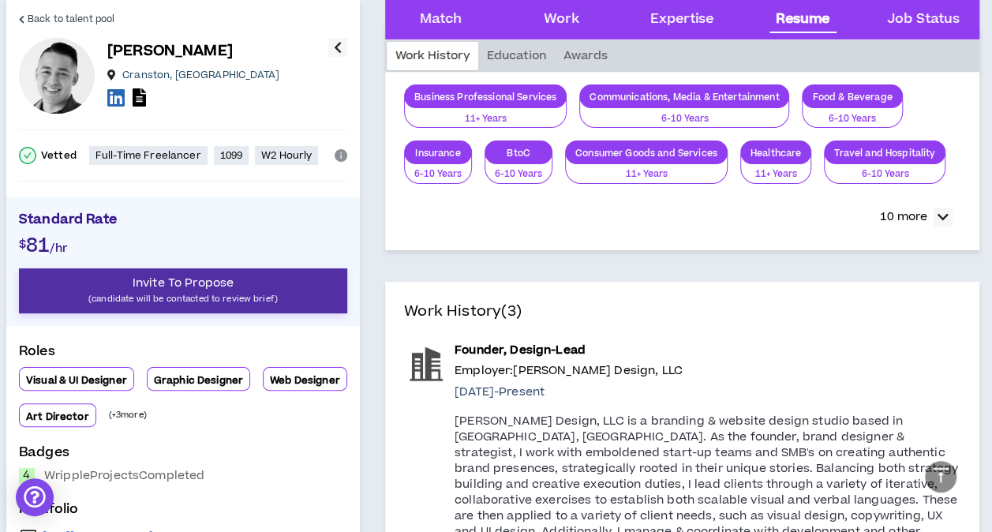
click at [167, 286] on span "Invite To Propose" at bounding box center [183, 283] width 101 height 17
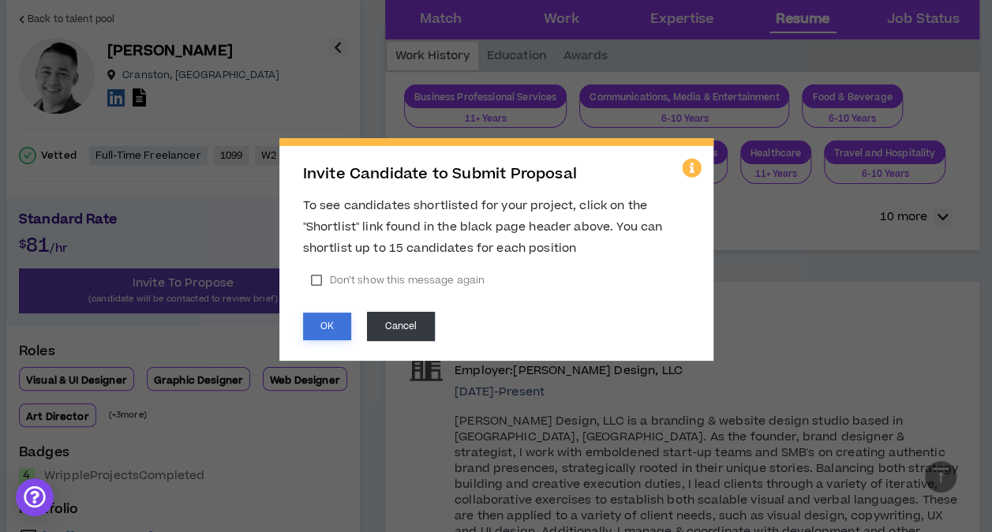
click at [316, 331] on button "OK" at bounding box center [327, 327] width 48 height 28
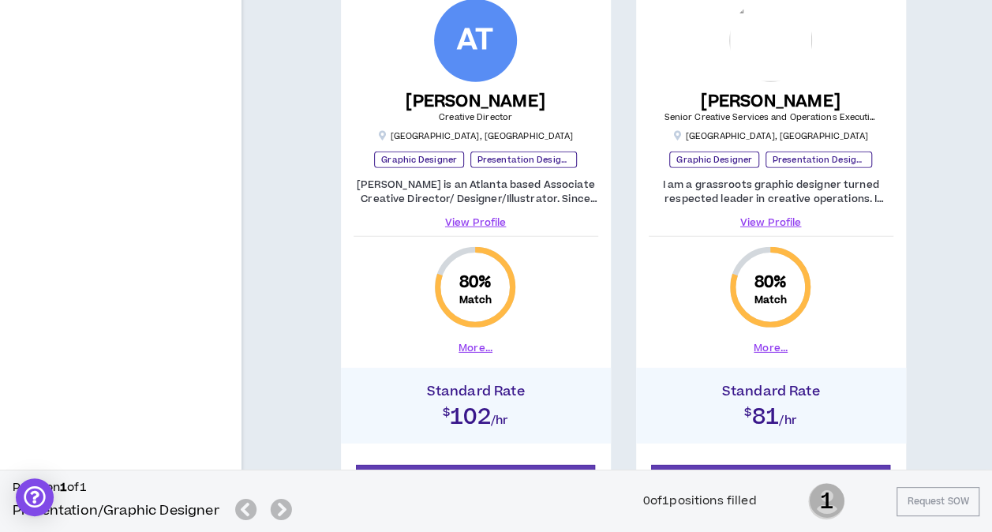
scroll to position [2246, 0]
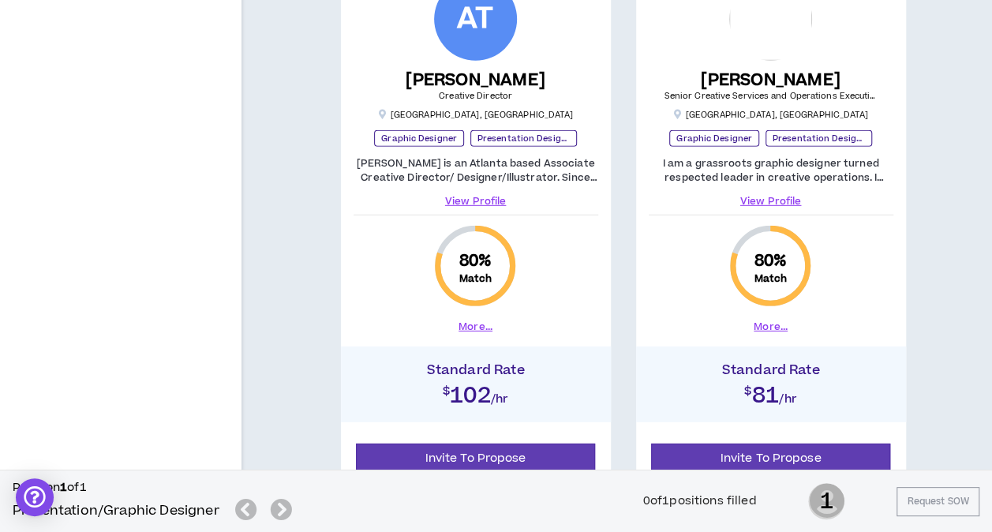
click at [767, 197] on link "View Profile" at bounding box center [771, 201] width 245 height 14
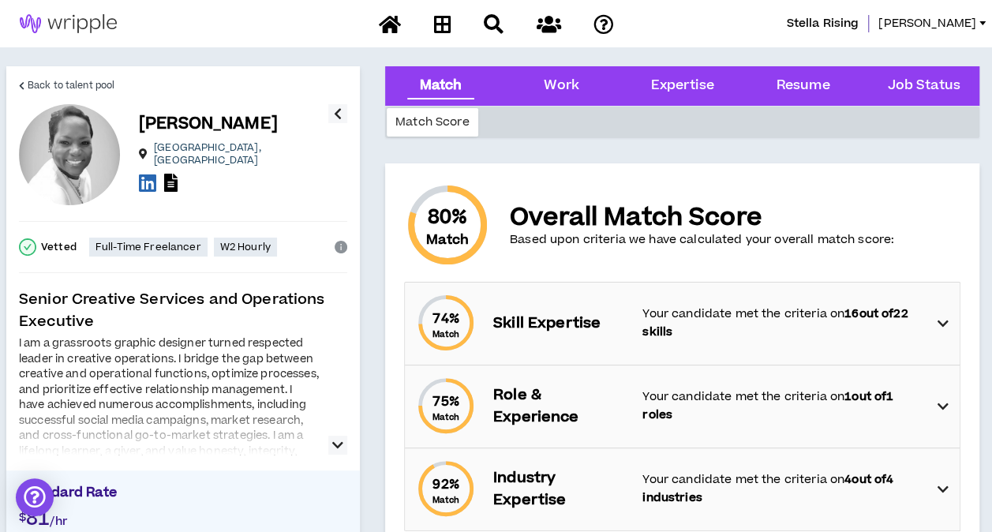
click at [336, 443] on icon "button" at bounding box center [337, 445] width 11 height 19
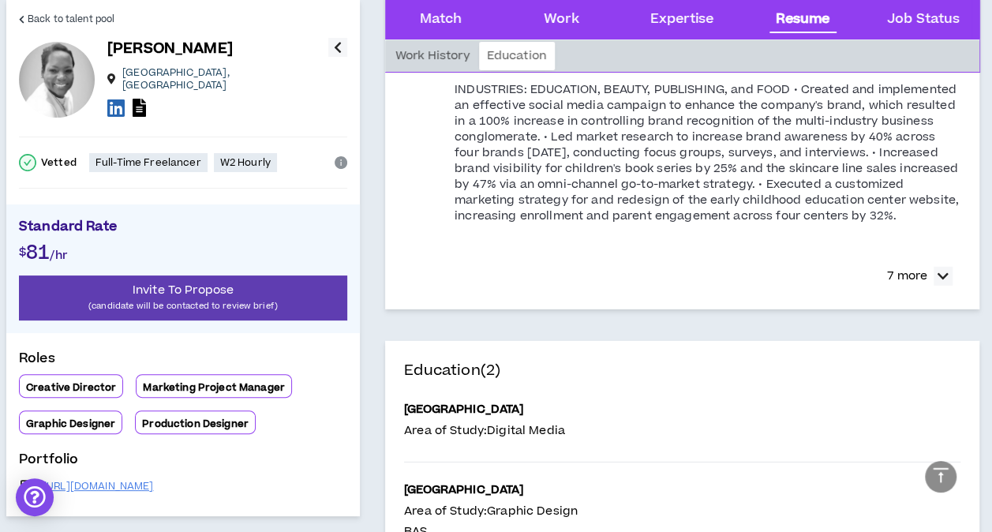
scroll to position [2289, 0]
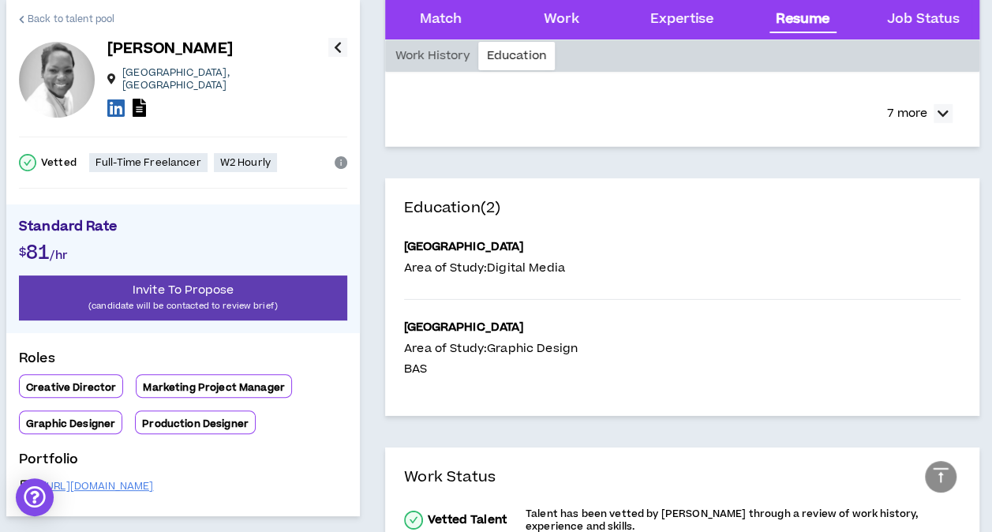
click at [24, 17] on icon at bounding box center [22, 19] width 6 height 9
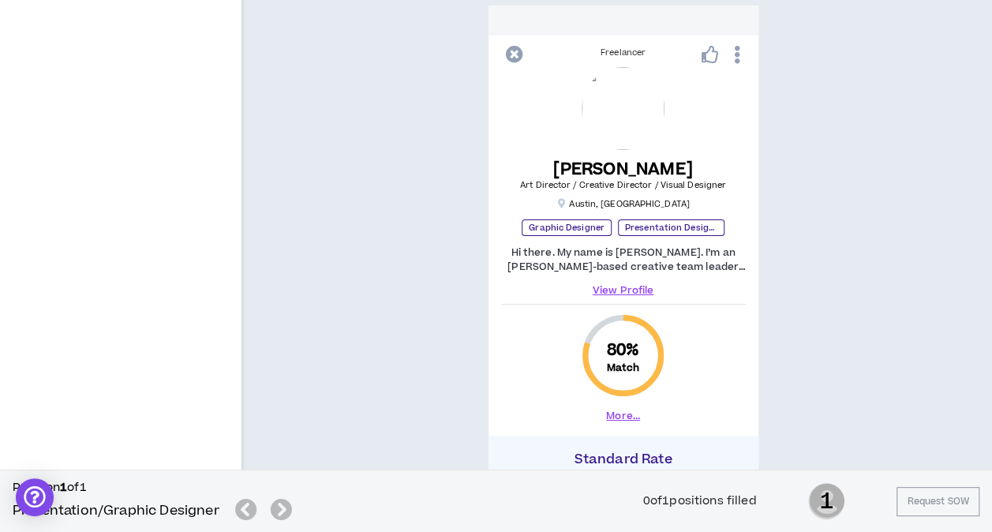
scroll to position [2799, 0]
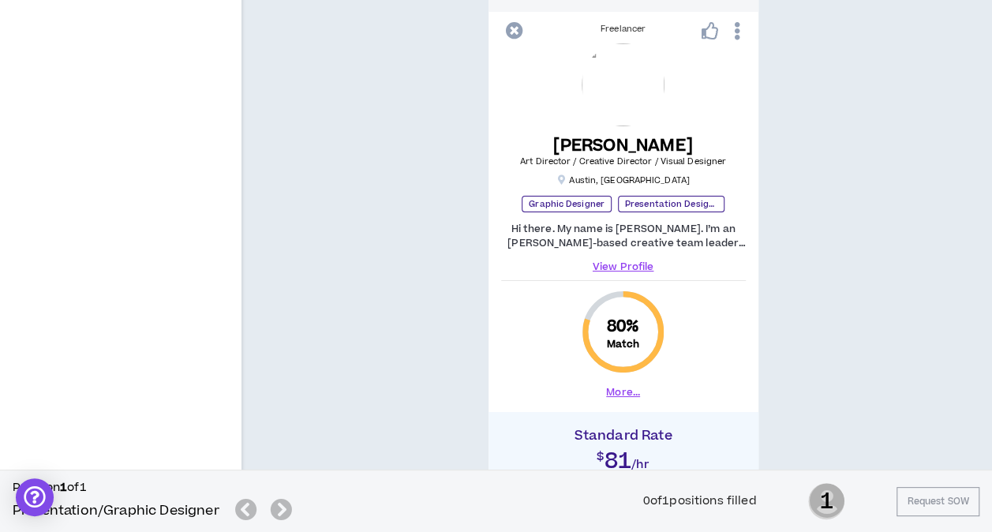
click at [635, 261] on link "View Profile" at bounding box center [623, 267] width 245 height 14
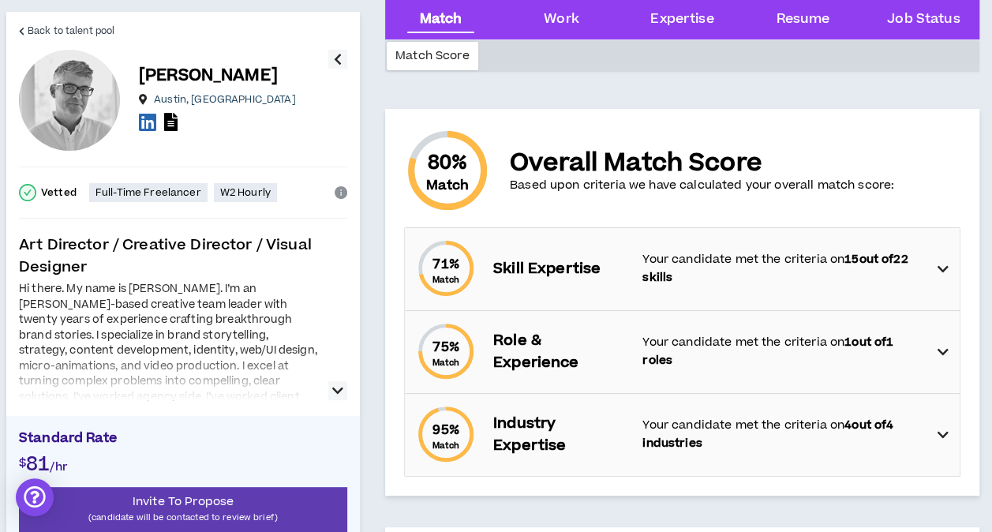
scroll to position [79, 0]
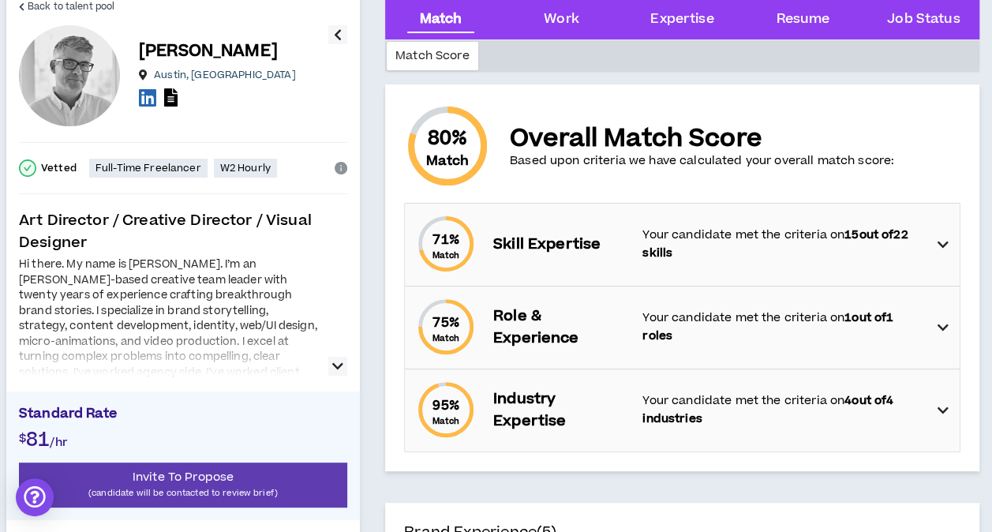
click at [338, 362] on icon "button" at bounding box center [337, 366] width 11 height 19
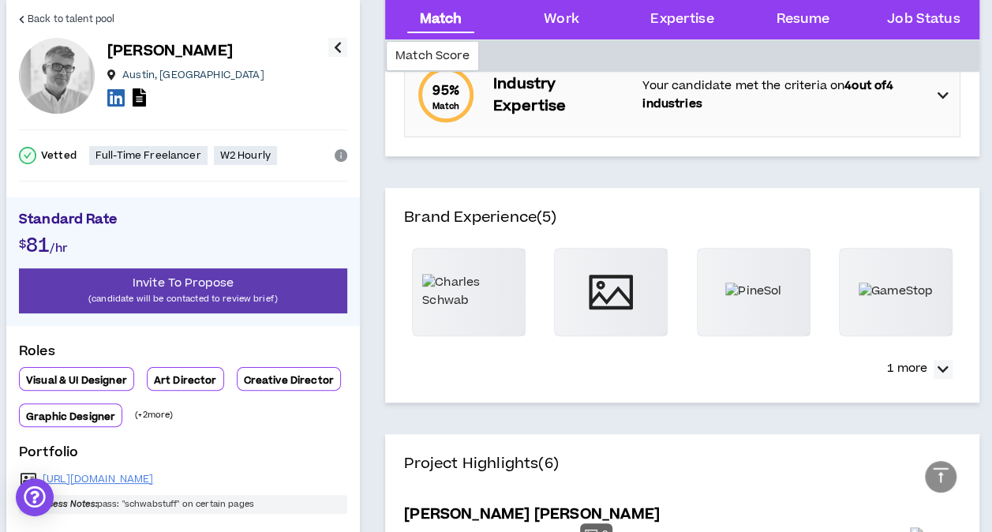
scroll to position [395, 0]
click at [922, 366] on p "1 more" at bounding box center [907, 367] width 40 height 17
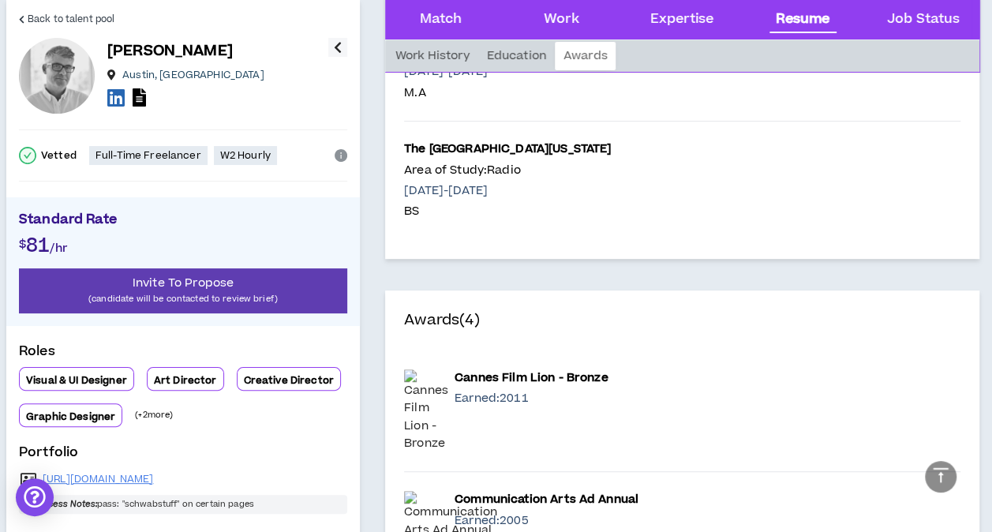
scroll to position [3316, 0]
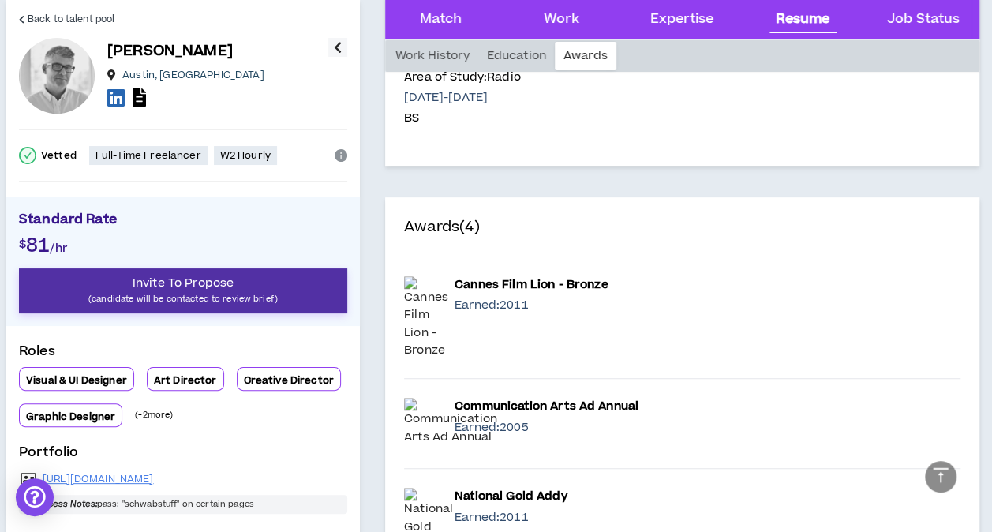
click at [223, 287] on span "Invite To Propose" at bounding box center [183, 283] width 101 height 17
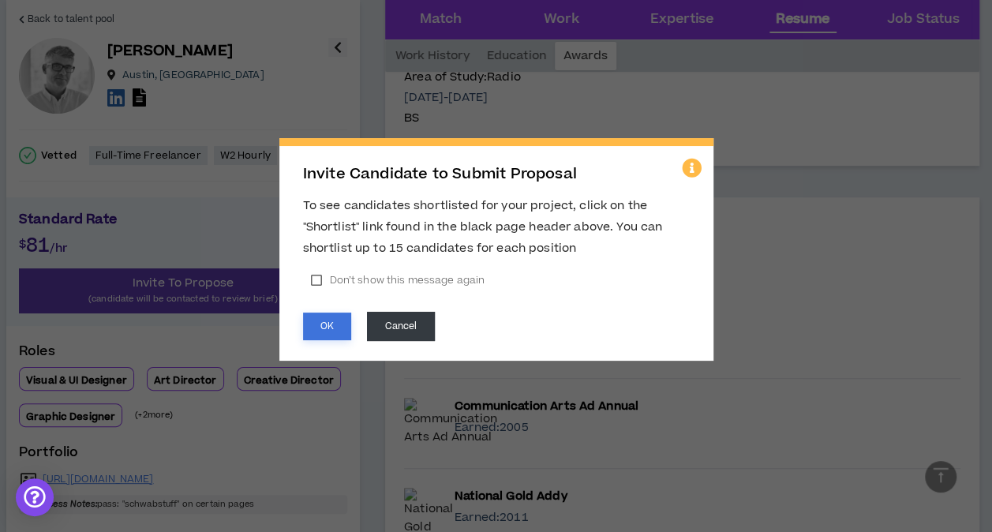
click at [326, 327] on button "OK" at bounding box center [327, 327] width 48 height 28
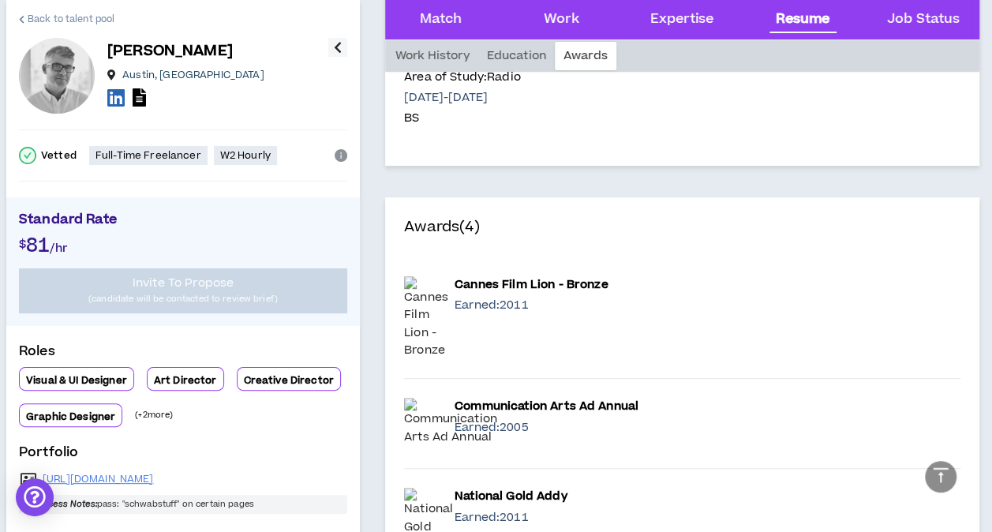
click at [21, 19] on icon at bounding box center [22, 19] width 6 height 9
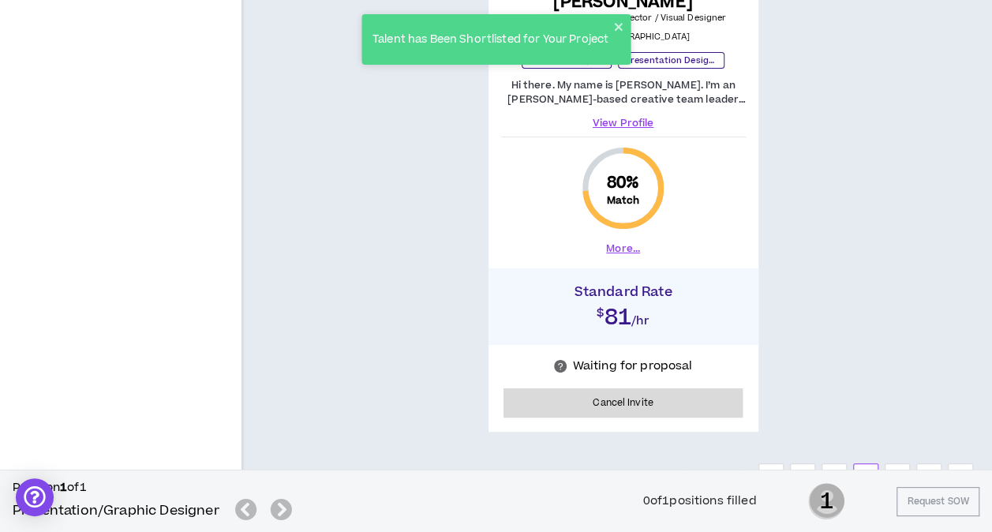
scroll to position [3003, 0]
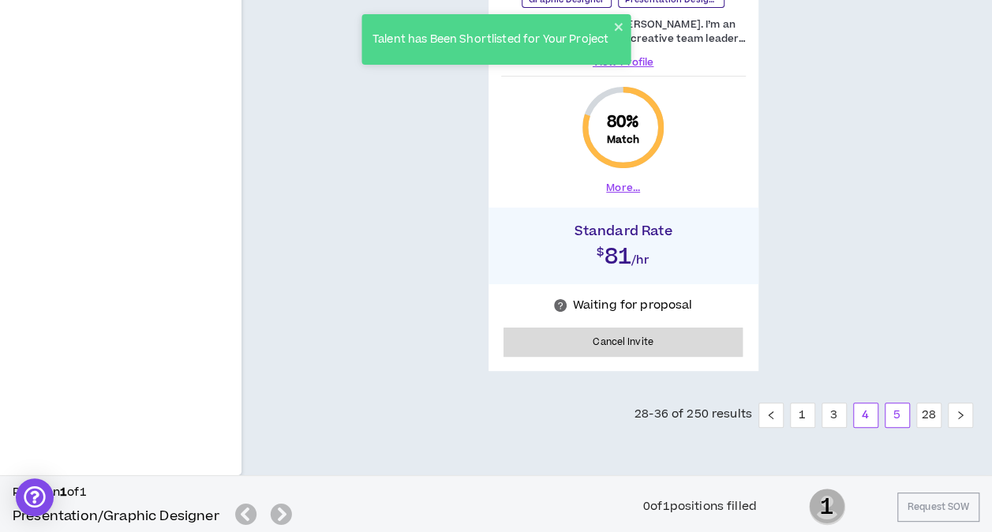
click at [900, 414] on link "5" at bounding box center [898, 415] width 24 height 24
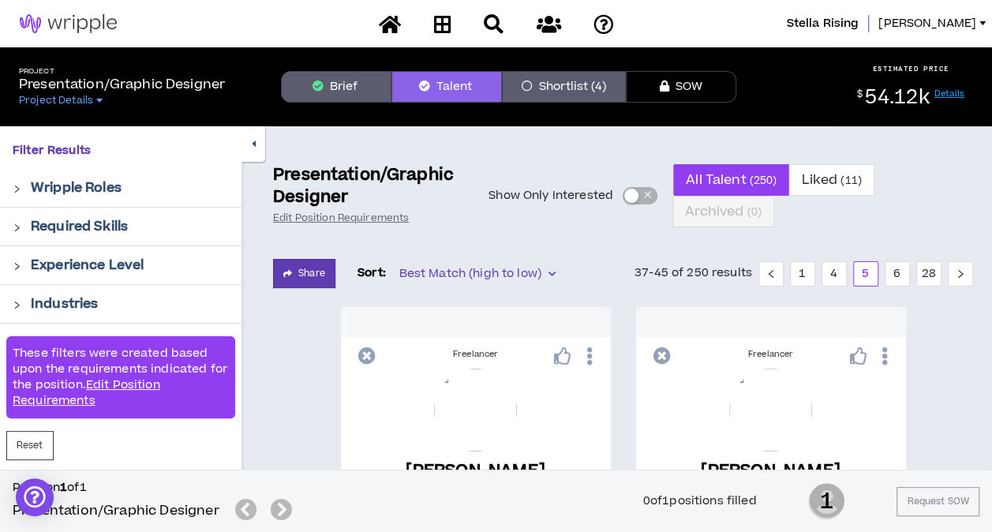
click at [15, 305] on icon "right" at bounding box center [17, 305] width 9 height 9
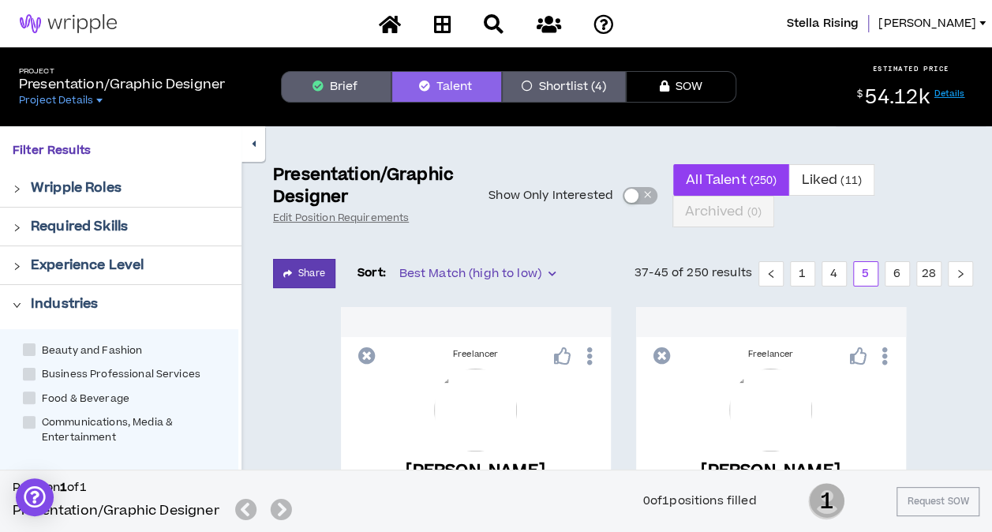
click at [30, 350] on span at bounding box center [29, 349] width 13 height 13
checkbox Fashion "****"
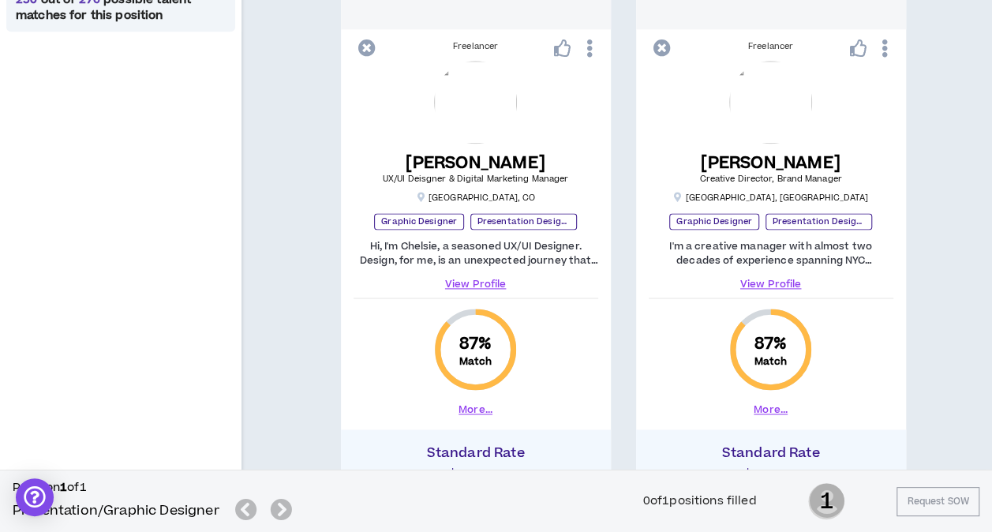
scroll to position [947, 0]
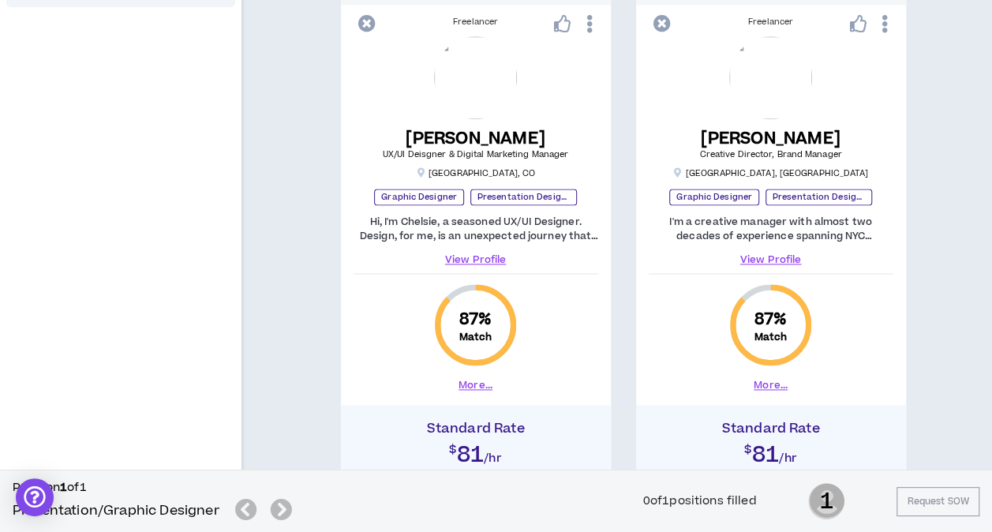
click at [478, 257] on link "View Profile" at bounding box center [476, 260] width 245 height 14
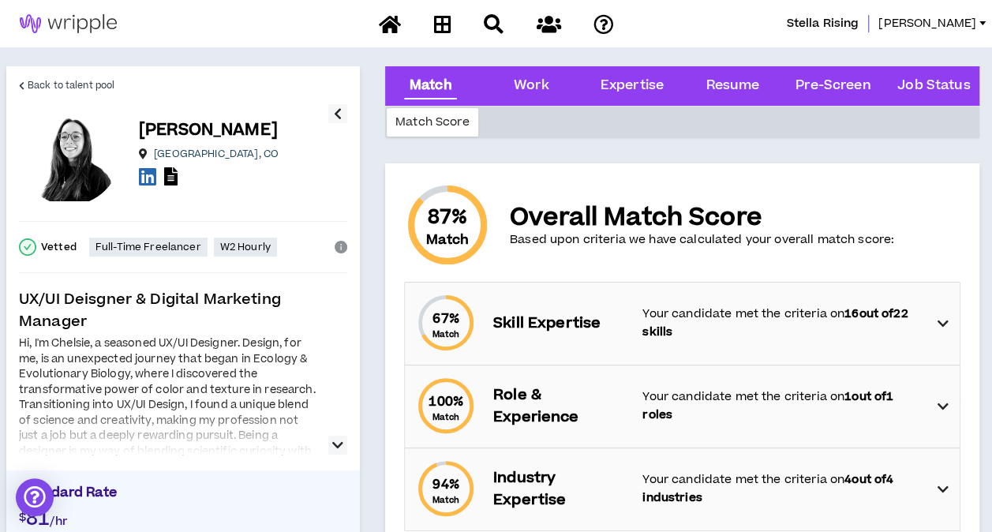
click at [339, 441] on icon "button" at bounding box center [337, 445] width 11 height 19
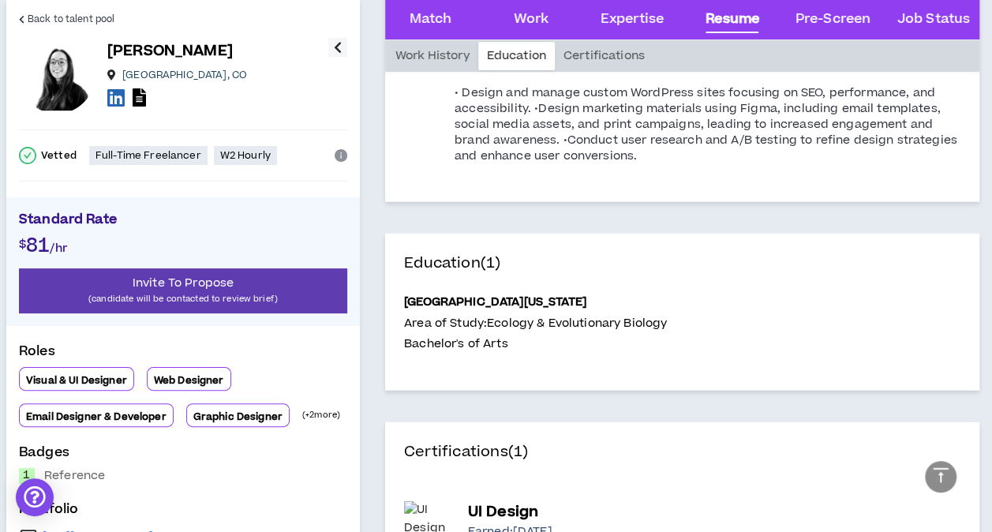
scroll to position [1816, 0]
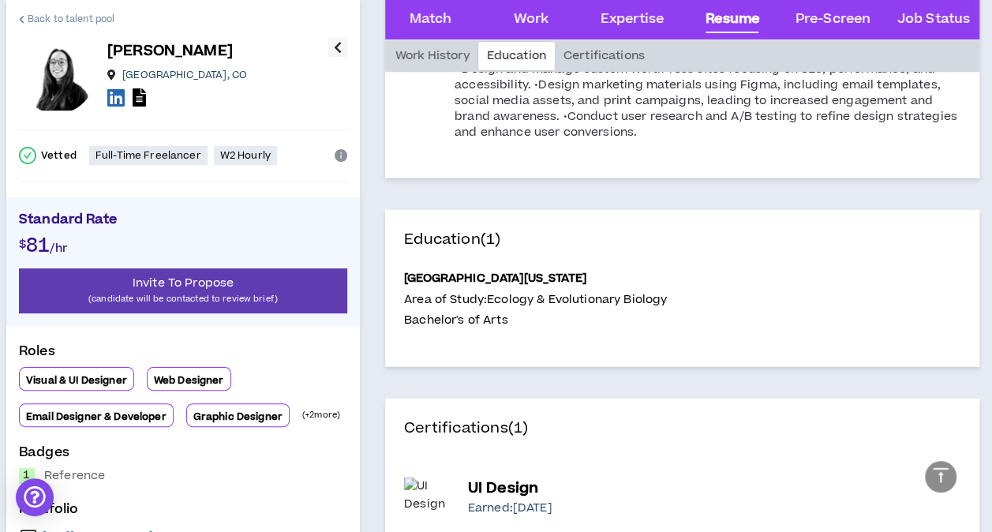
click at [21, 15] on icon at bounding box center [22, 19] width 6 height 9
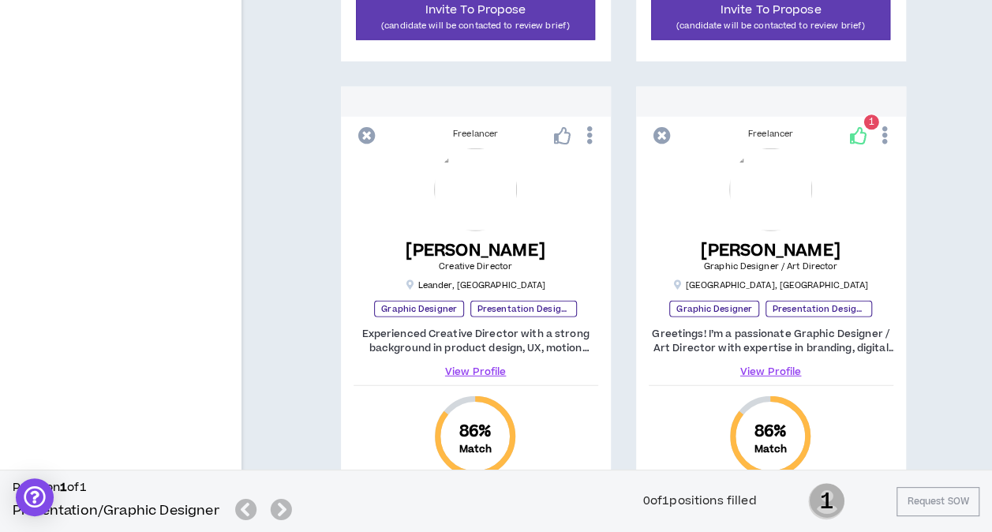
scroll to position [2079, 0]
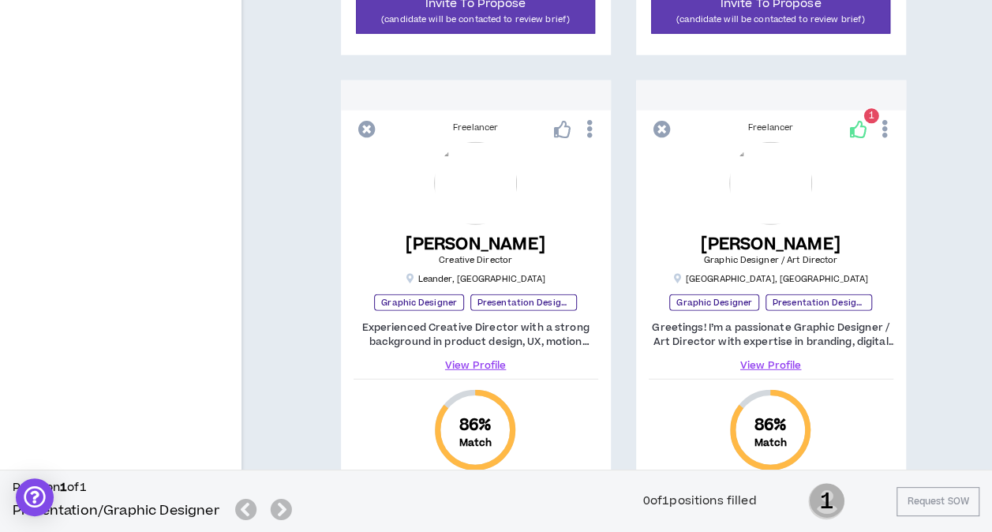
click at [872, 114] on span "1" at bounding box center [872, 115] width 6 height 13
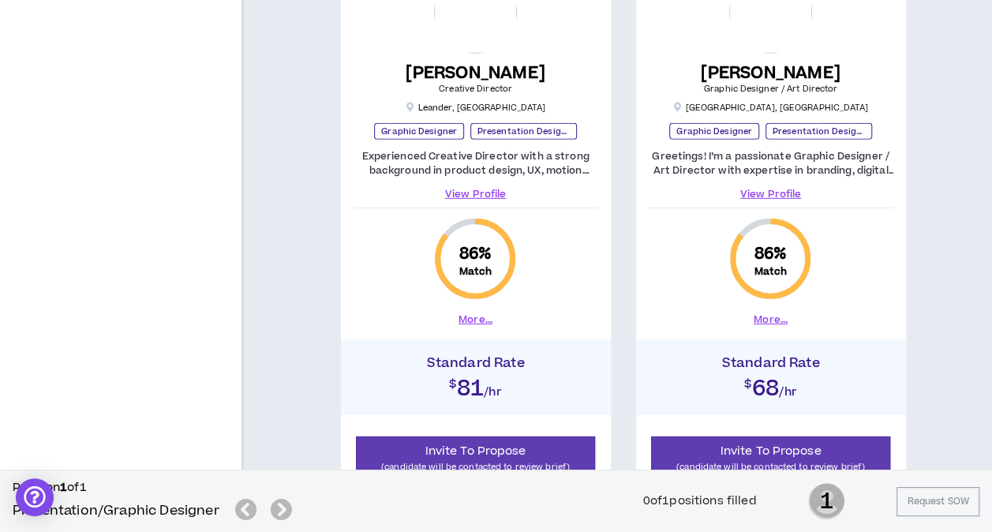
scroll to position [2315, 0]
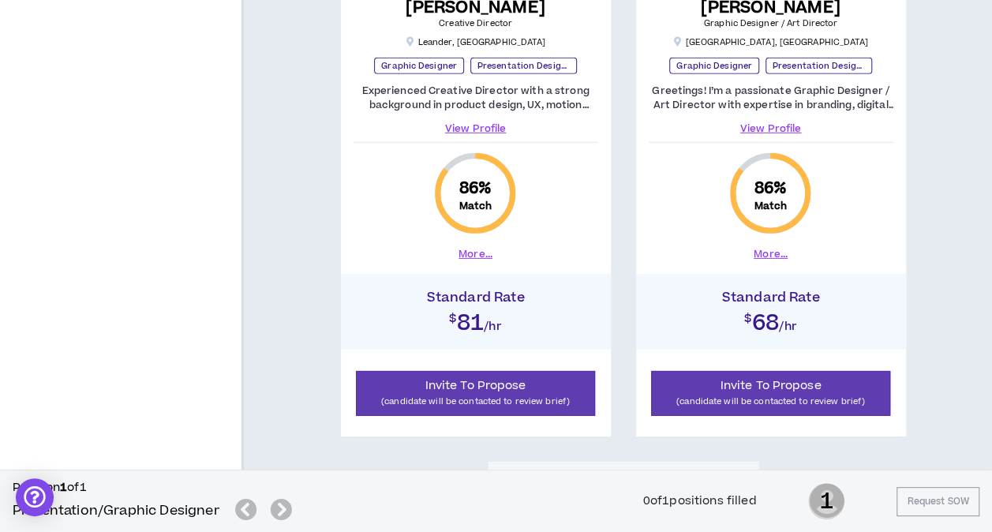
click at [778, 123] on link "View Profile" at bounding box center [771, 129] width 245 height 14
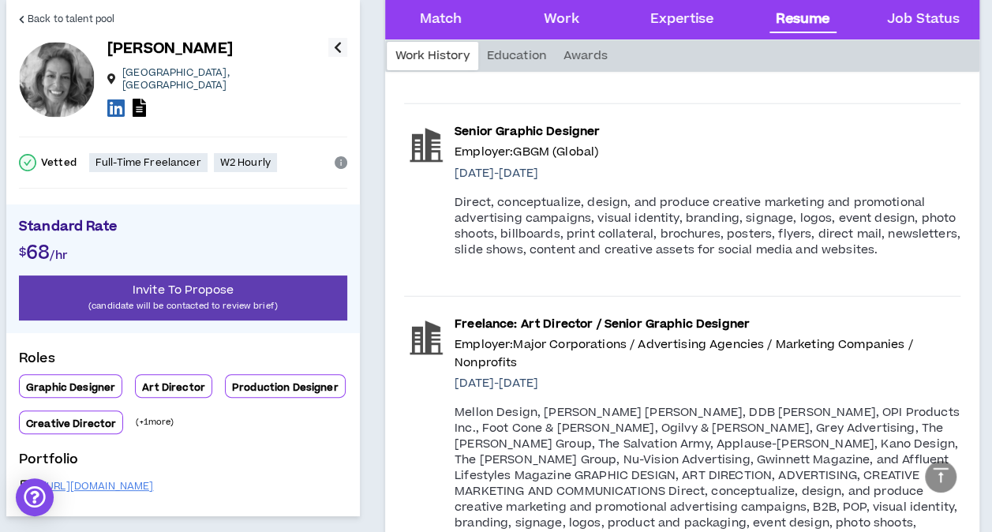
scroll to position [2053, 0]
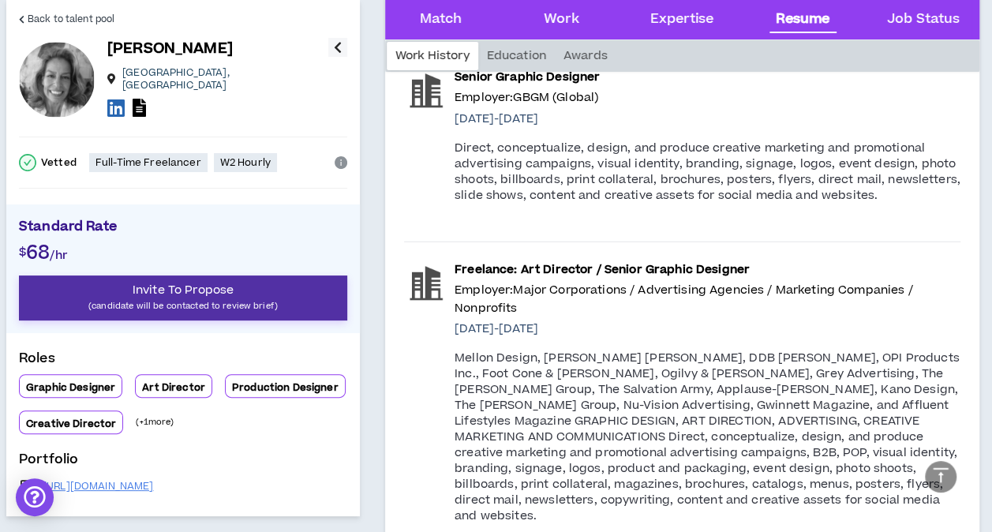
click at [190, 298] on p "(candidate will be contacted to review brief)" at bounding box center [183, 305] width 328 height 15
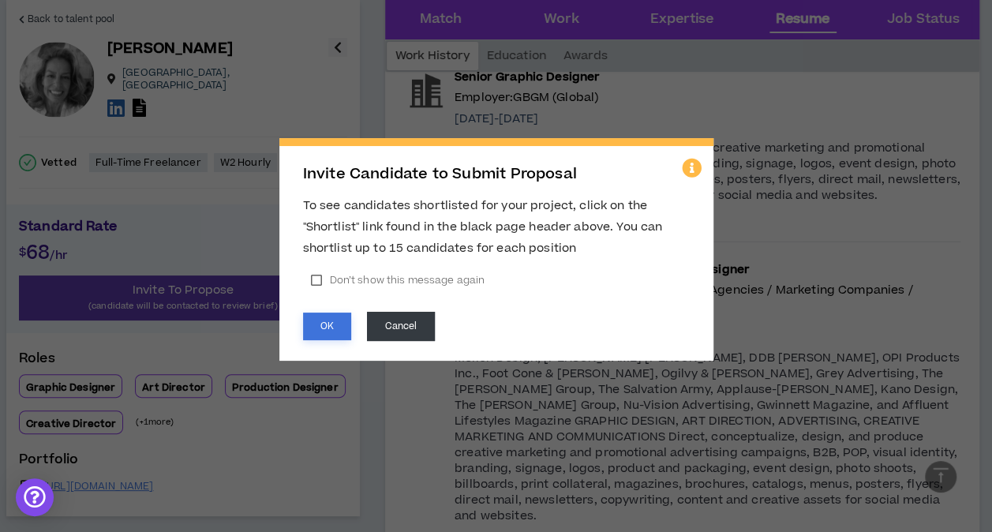
click at [331, 324] on button "OK" at bounding box center [327, 327] width 48 height 28
